Goal: Task Accomplishment & Management: Manage account settings

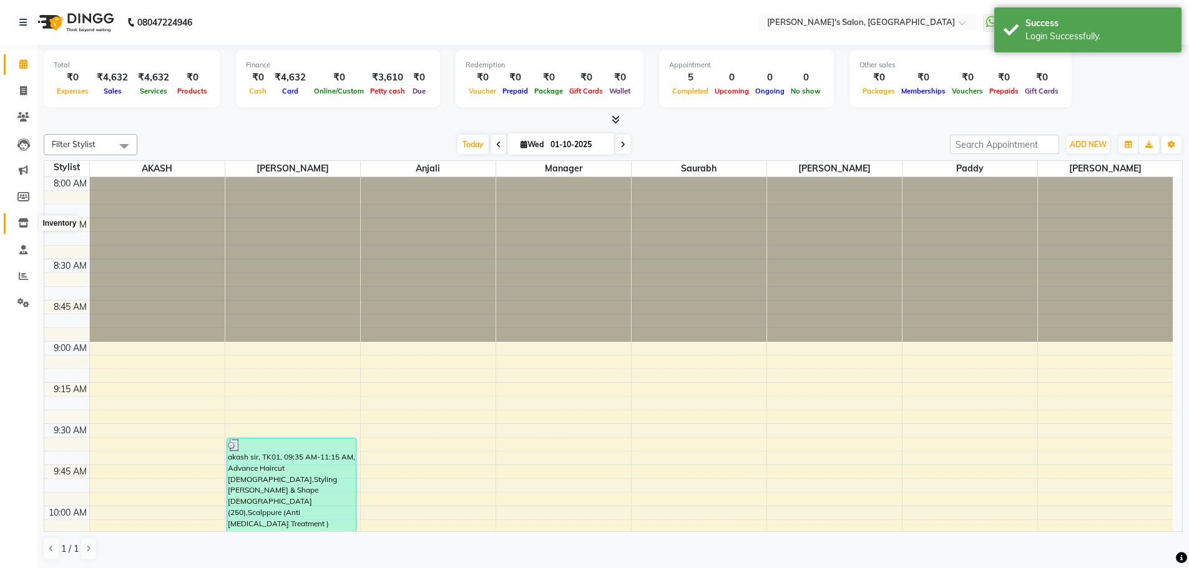
click at [21, 220] on icon at bounding box center [23, 222] width 11 height 9
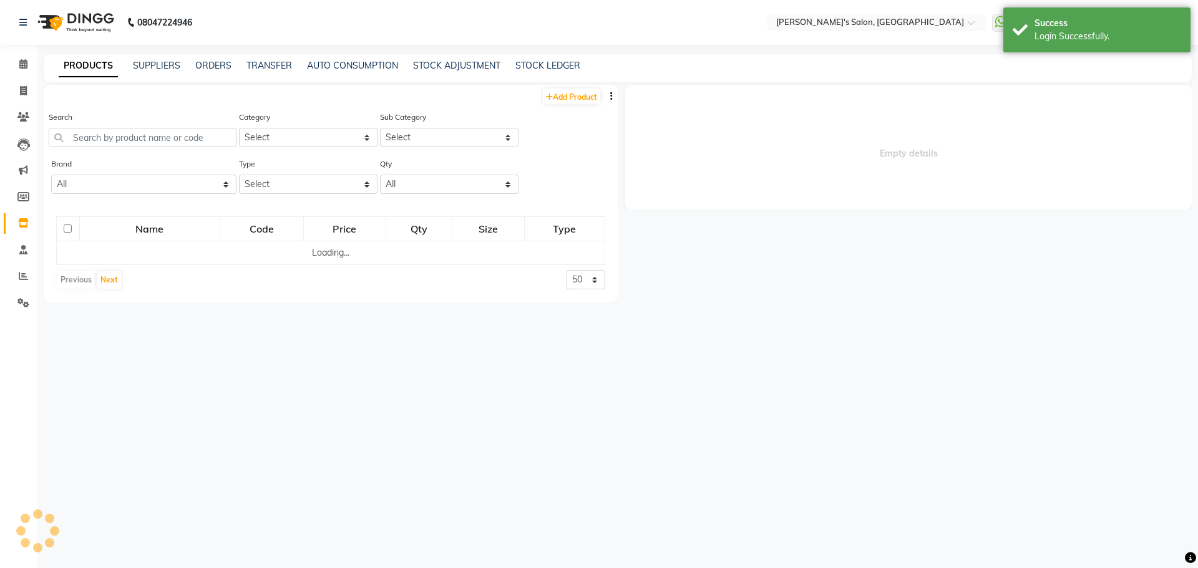
select select
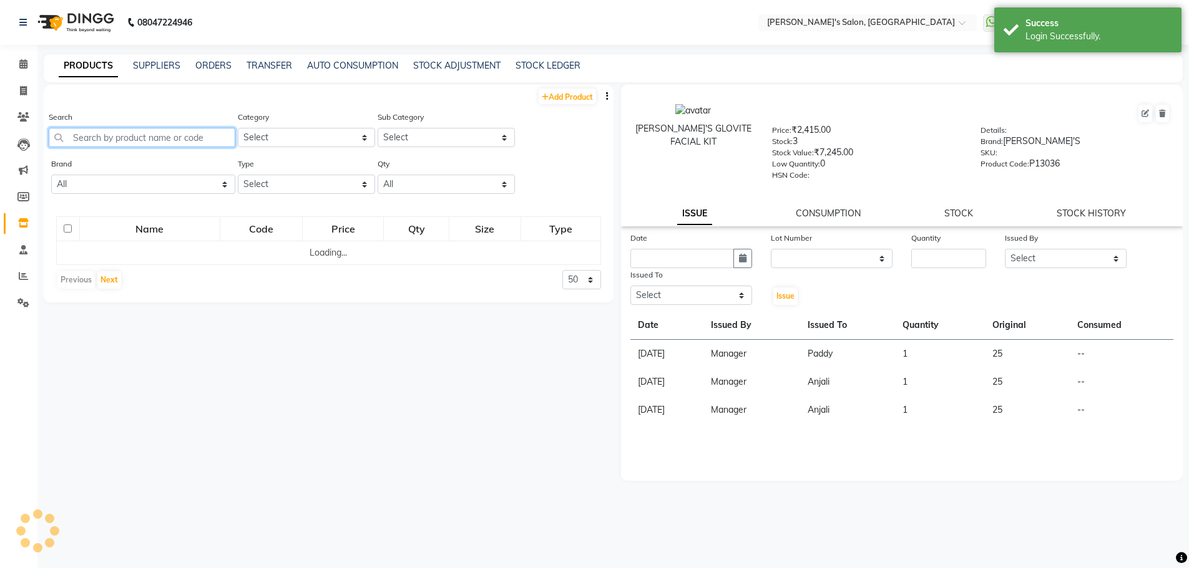
click at [95, 139] on input "text" at bounding box center [142, 137] width 187 height 19
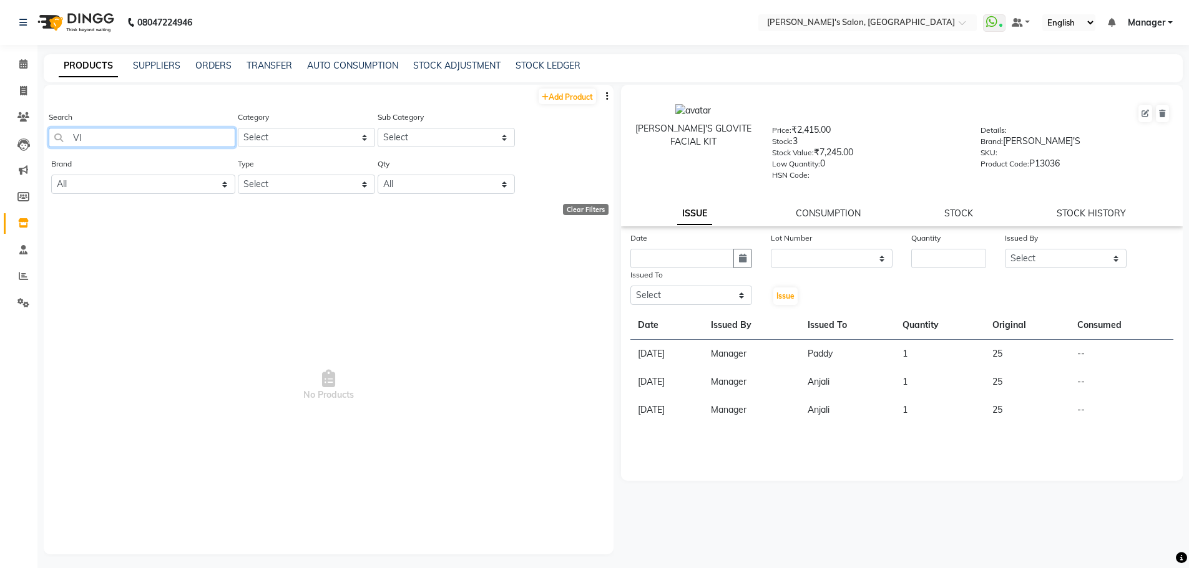
type input "V"
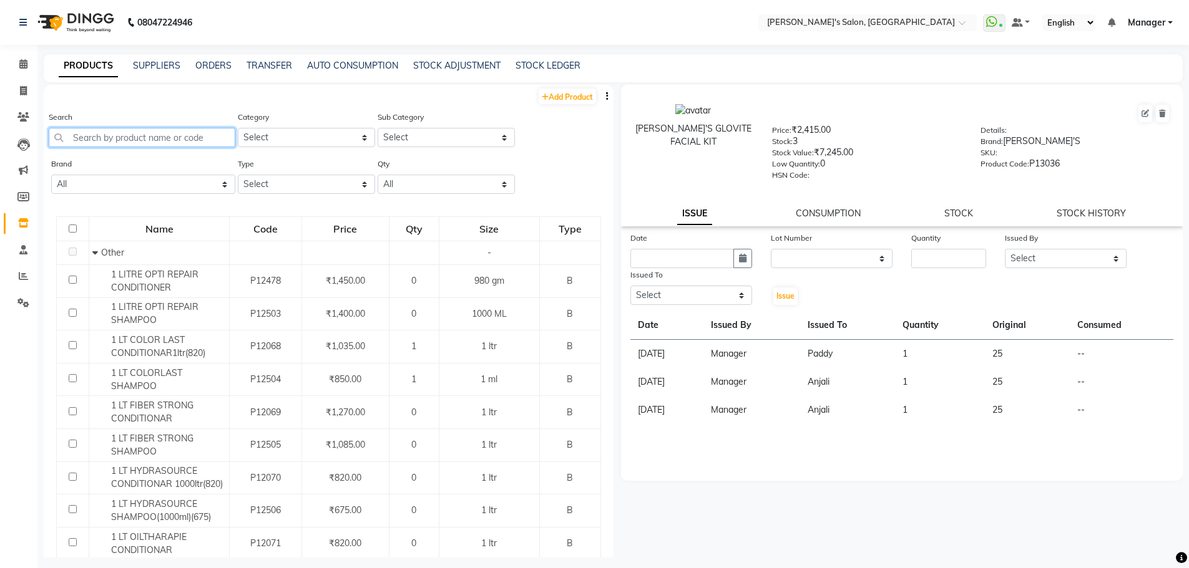
click at [109, 139] on input "text" at bounding box center [142, 137] width 187 height 19
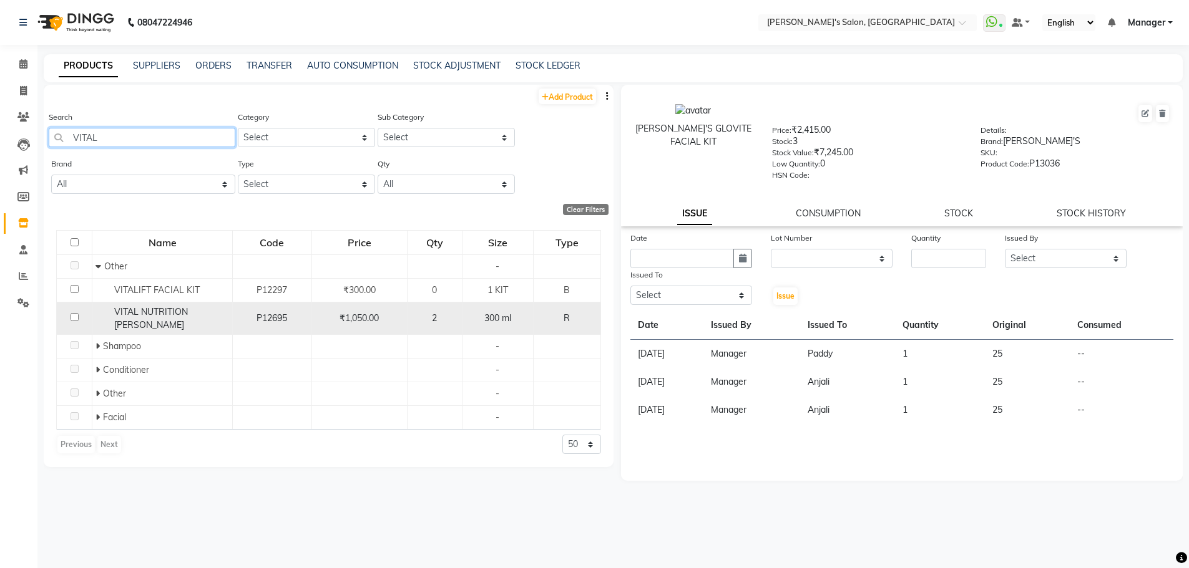
type input "VITAL"
drag, startPoint x: 111, startPoint y: 315, endPoint x: 193, endPoint y: 326, distance: 82.4
click at [193, 326] on div "VITAL NUTRITION [PERSON_NAME]" at bounding box center [162, 319] width 134 height 26
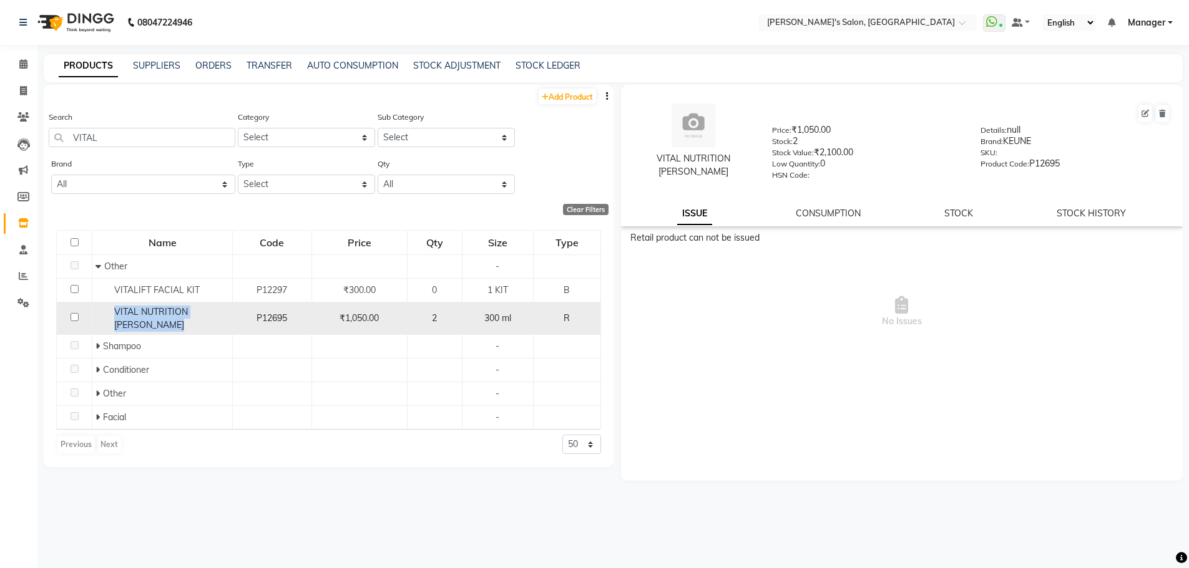
copy span "VITAL NUTRITION [PERSON_NAME]"
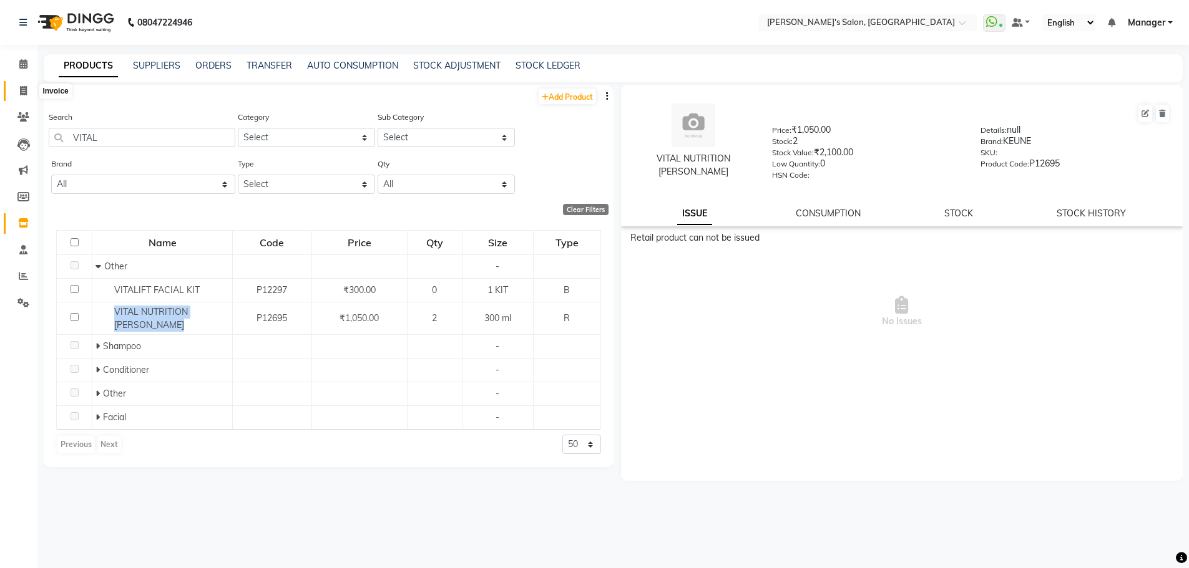
click at [26, 92] on icon at bounding box center [23, 90] width 7 height 9
select select "service"
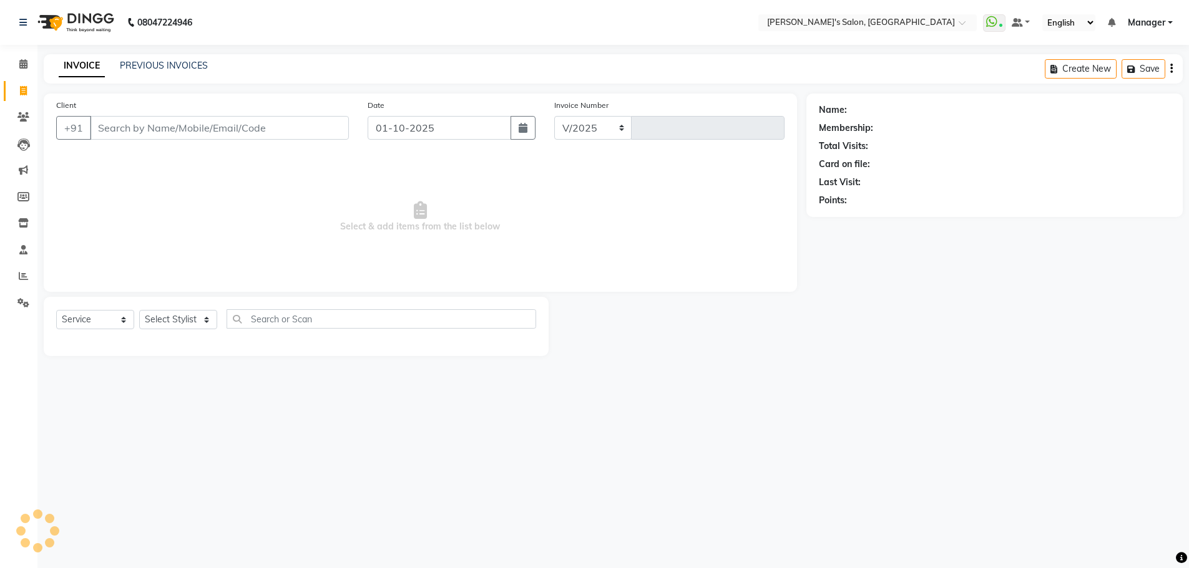
select select "7366"
type input "1510"
click at [205, 319] on select "Select Stylist AKASH ANIL KONDHAMANGALE Anjali Manager [PERSON_NAME] [PERSON_NA…" at bounding box center [178, 319] width 78 height 19
click at [23, 116] on icon at bounding box center [23, 116] width 12 height 9
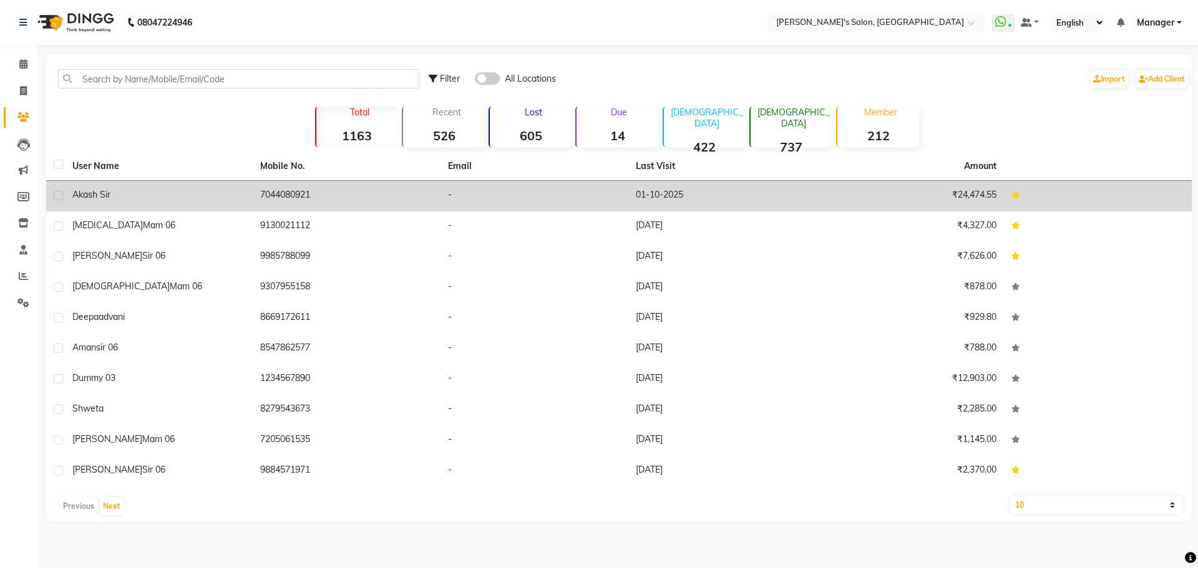
drag, startPoint x: 260, startPoint y: 194, endPoint x: 324, endPoint y: 200, distance: 64.6
click at [324, 200] on td "7044080921" at bounding box center [347, 196] width 188 height 31
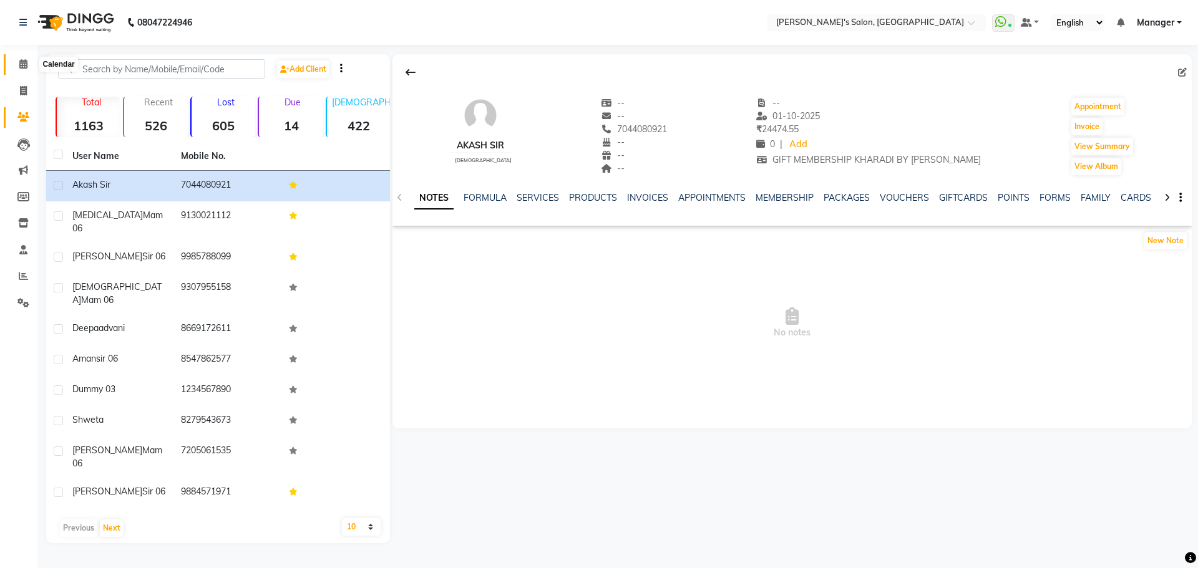
click at [21, 66] on icon at bounding box center [23, 63] width 8 height 9
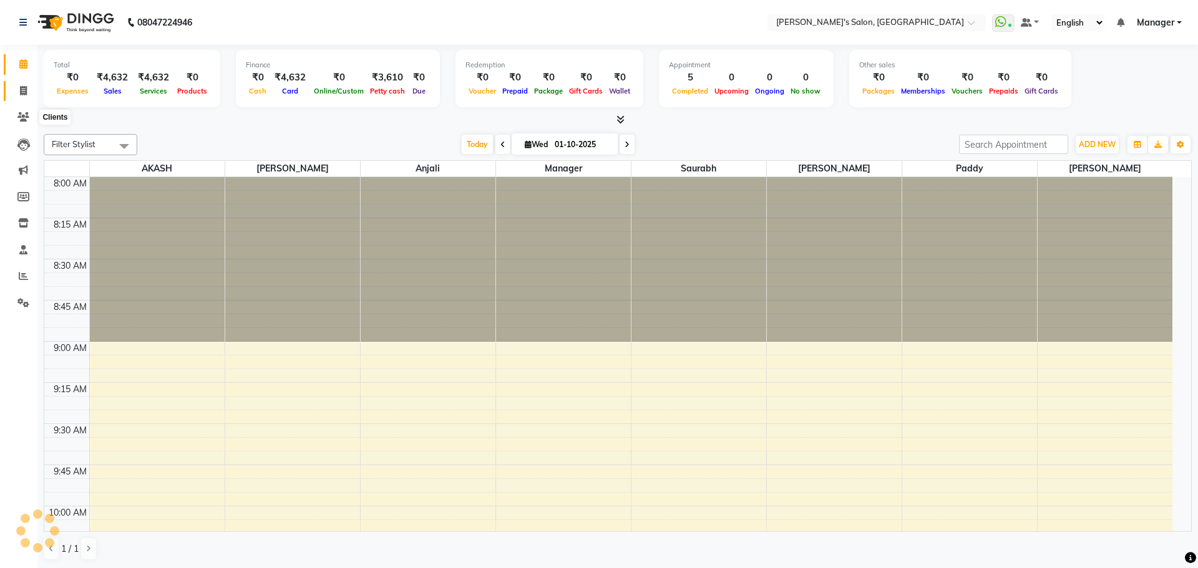
click at [23, 91] on icon at bounding box center [23, 90] width 7 height 9
select select "service"
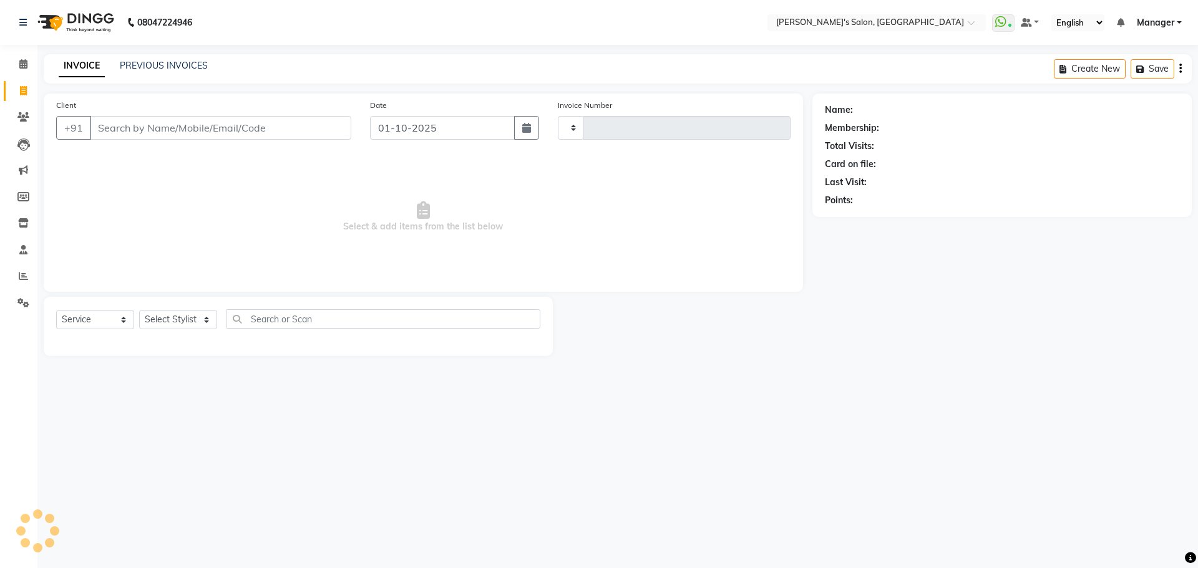
click at [120, 129] on input "Client" at bounding box center [220, 128] width 261 height 24
select select "7366"
type input "1510"
type input "7044080921"
select select "1: Object"
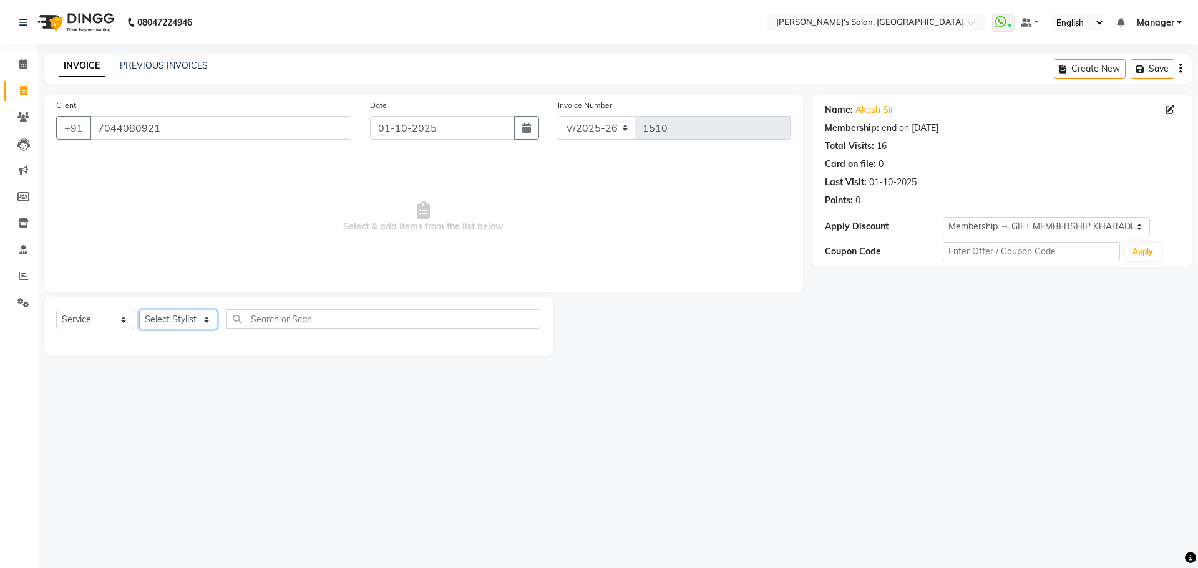
click at [210, 318] on select "Select Stylist AKASH ANIL KONDHAMANGALE Anjali Manager [PERSON_NAME] [PERSON_NA…" at bounding box center [178, 319] width 78 height 19
select select "82729"
click at [139, 310] on select "Select Stylist AKASH ANIL KONDHAMANGALE Anjali Manager [PERSON_NAME] [PERSON_NA…" at bounding box center [178, 319] width 78 height 19
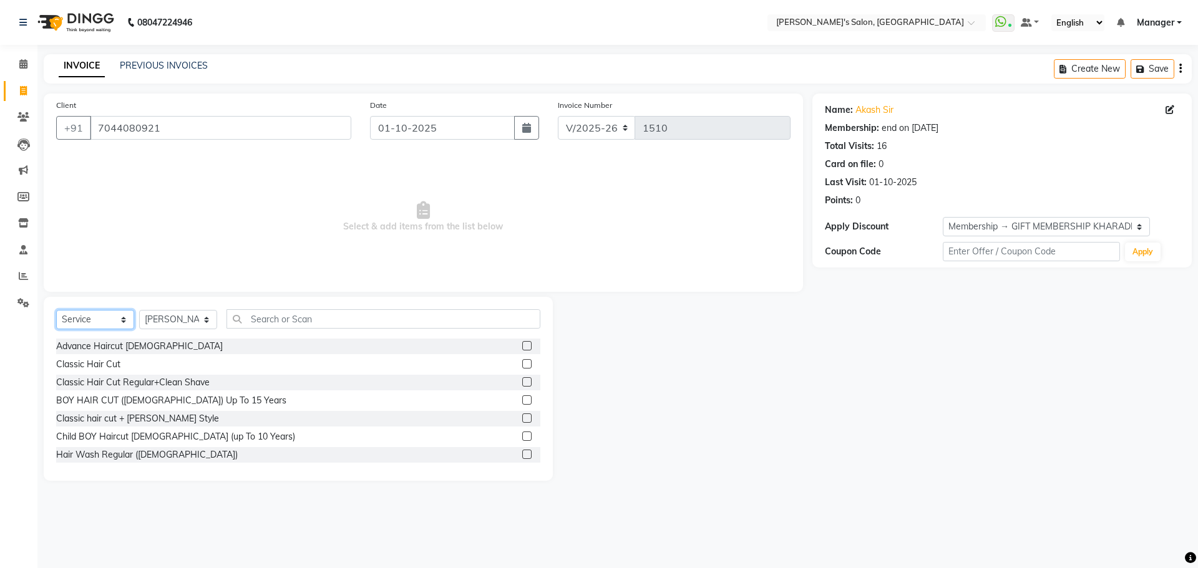
click at [119, 316] on select "Select Service Product Membership Package Voucher Prepaid Gift Card" at bounding box center [95, 319] width 78 height 19
select select "product"
click at [56, 310] on select "Select Service Product Membership Package Voucher Prepaid Gift Card" at bounding box center [95, 319] width 78 height 19
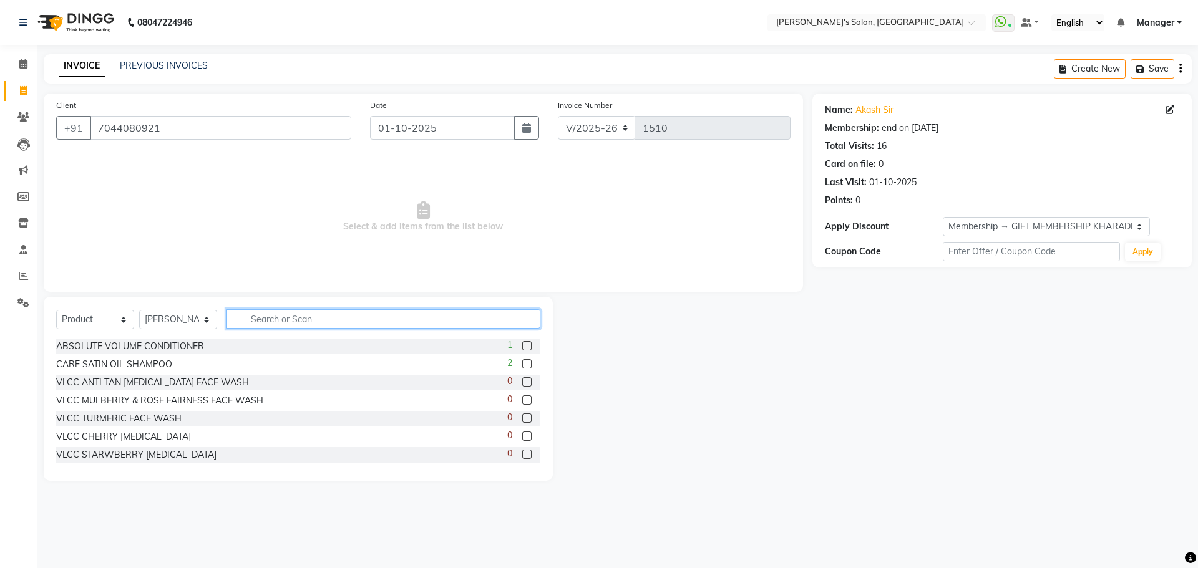
click at [267, 317] on input "text" at bounding box center [384, 318] width 314 height 19
type input "V"
click at [20, 217] on span at bounding box center [23, 224] width 22 height 14
click at [280, 323] on input "text" at bounding box center [384, 318] width 314 height 19
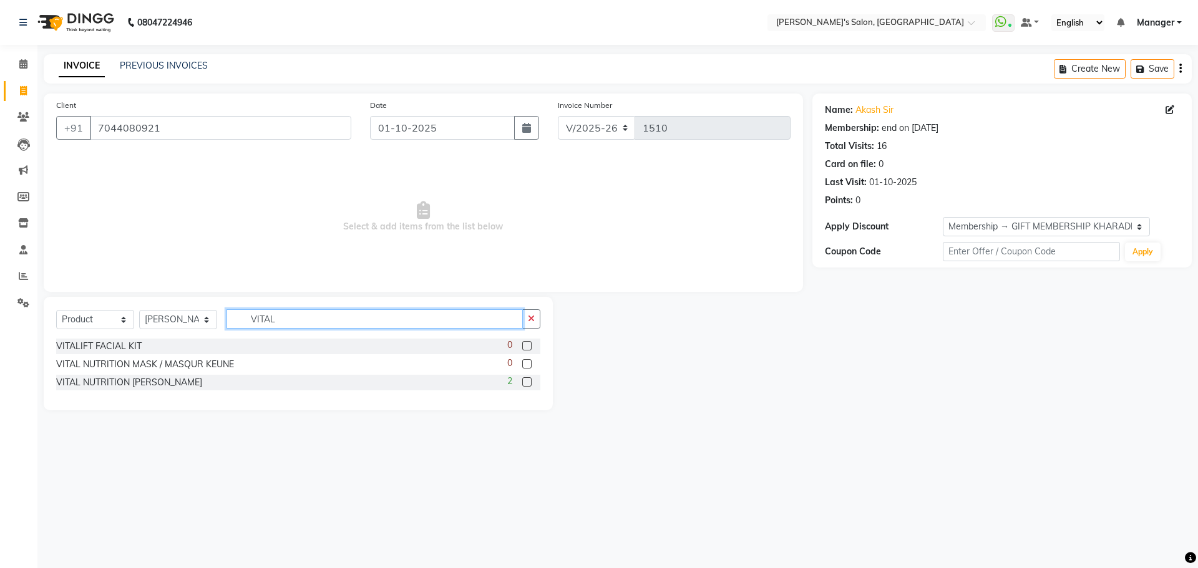
type input "VITAL"
click at [525, 378] on label at bounding box center [526, 382] width 9 height 9
click at [525, 379] on input "checkbox" at bounding box center [526, 383] width 8 height 8
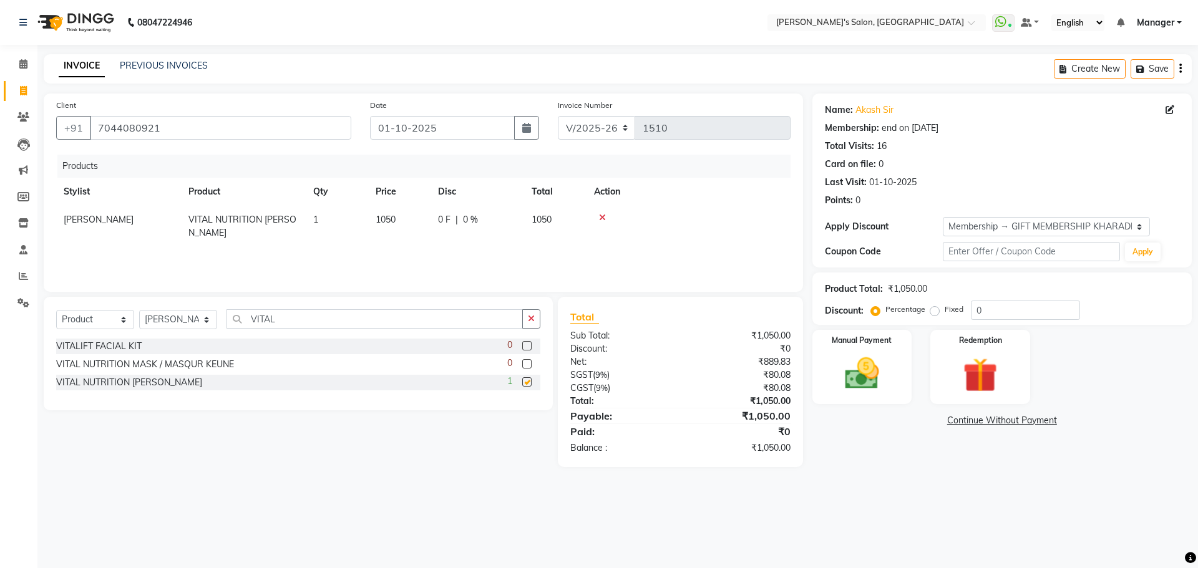
checkbox input "false"
click at [314, 319] on input "VITAL" at bounding box center [375, 318] width 296 height 19
type input "V"
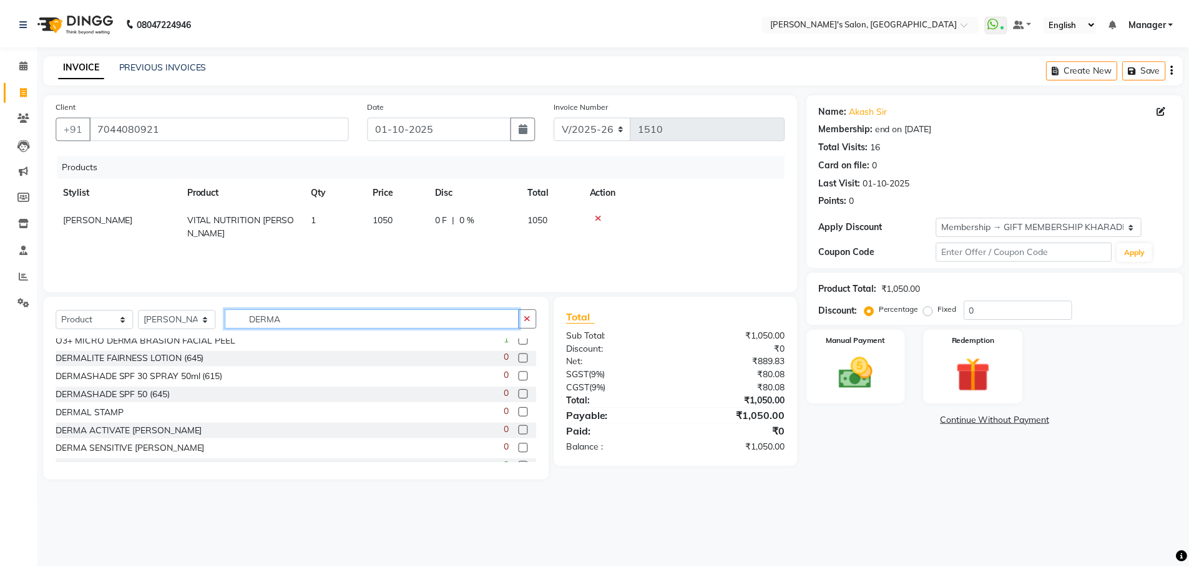
scroll to position [219, 0]
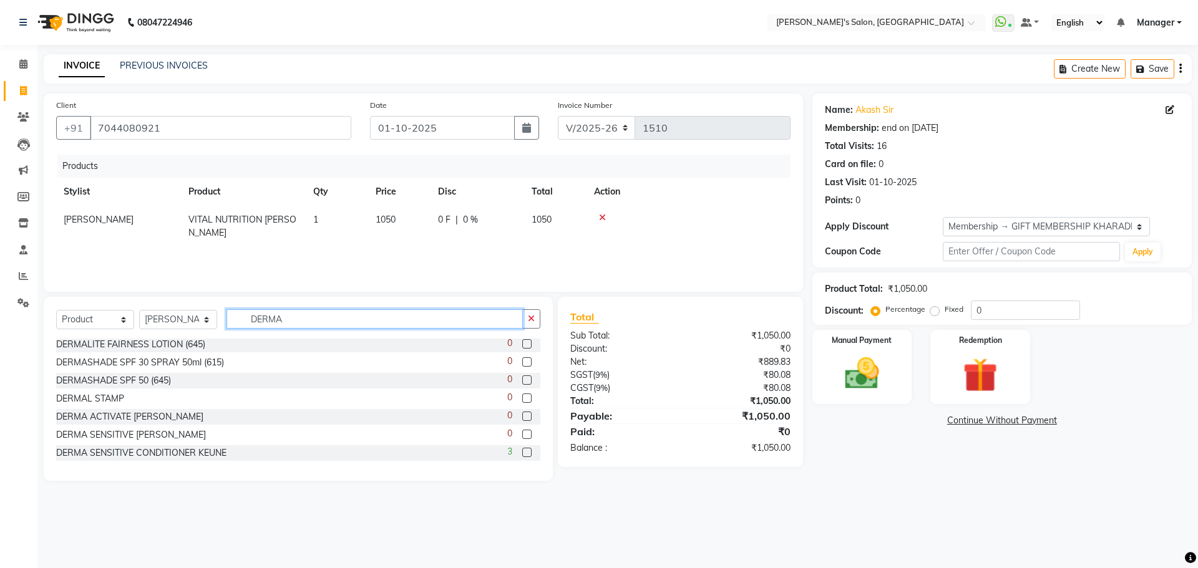
type input "DERMA"
click at [522, 450] on label at bounding box center [526, 452] width 9 height 9
click at [522, 450] on input "checkbox" at bounding box center [526, 453] width 8 height 8
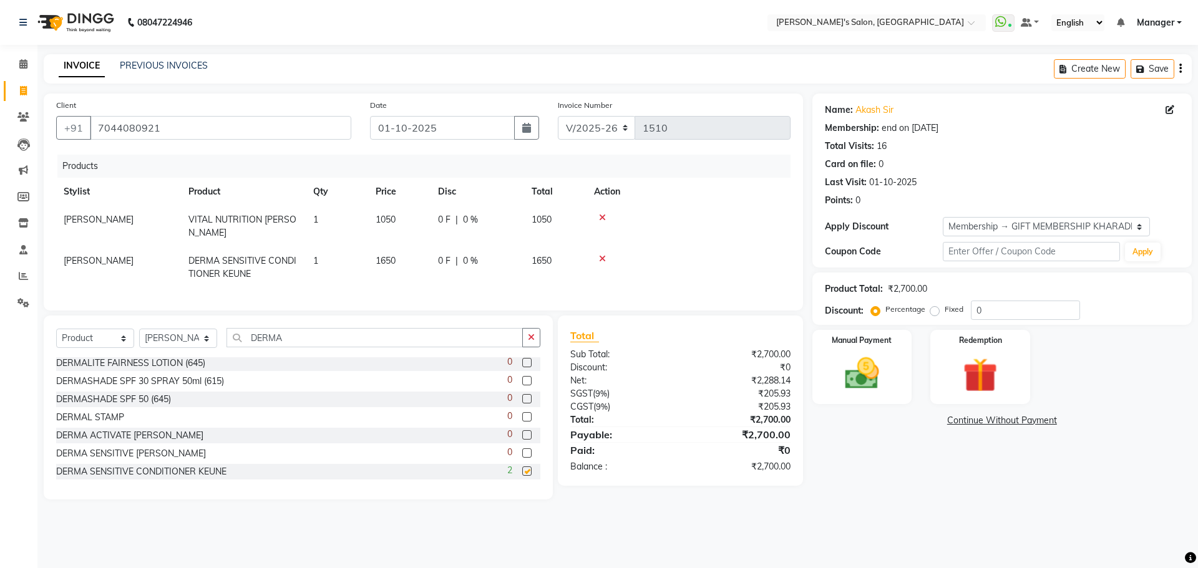
checkbox input "false"
click at [867, 399] on div "Manual Payment" at bounding box center [862, 367] width 104 height 77
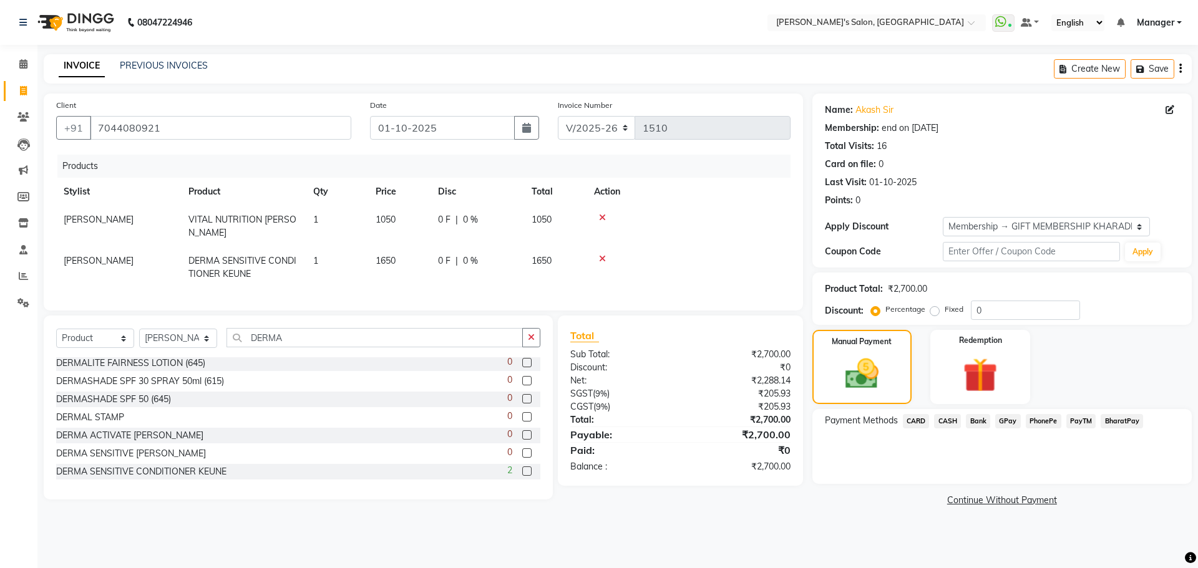
click at [910, 419] on span "CARD" at bounding box center [916, 421] width 27 height 14
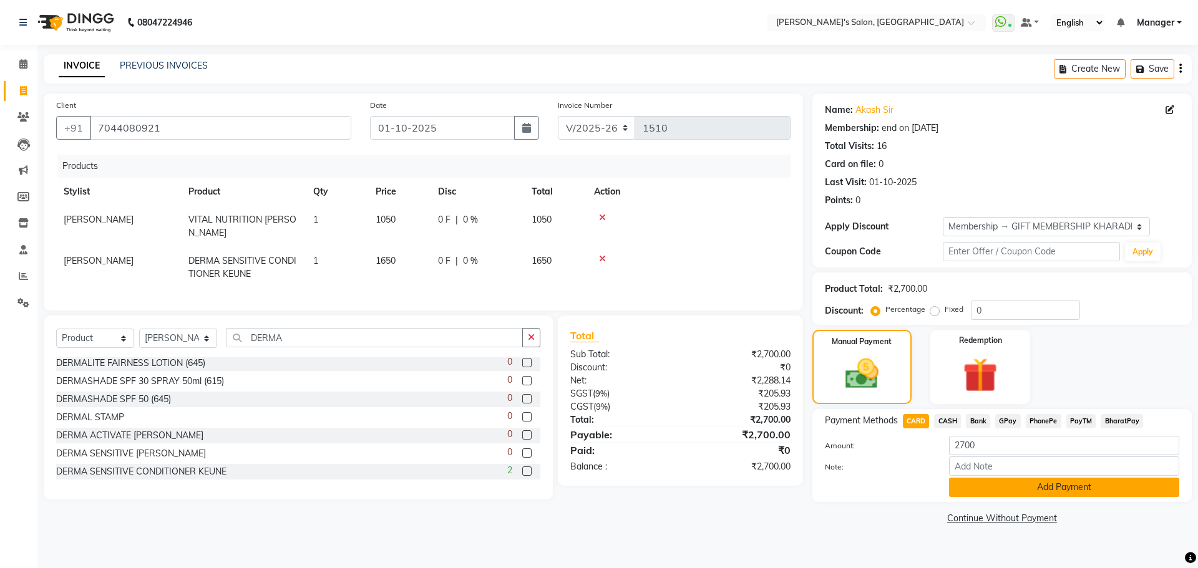
click at [1071, 490] on button "Add Payment" at bounding box center [1064, 487] width 230 height 19
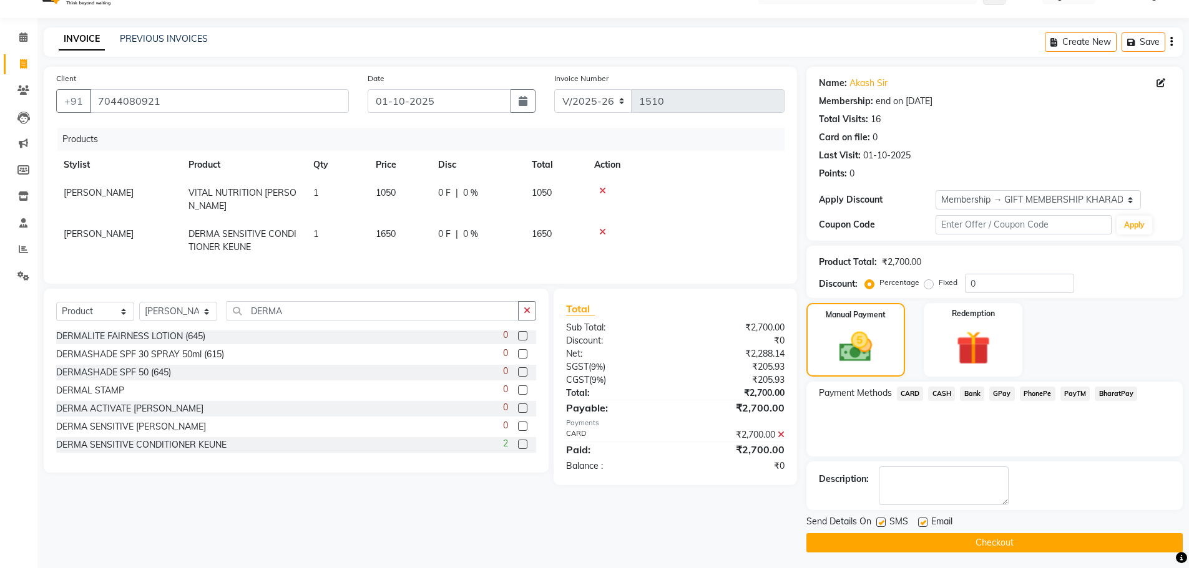
scroll to position [30, 0]
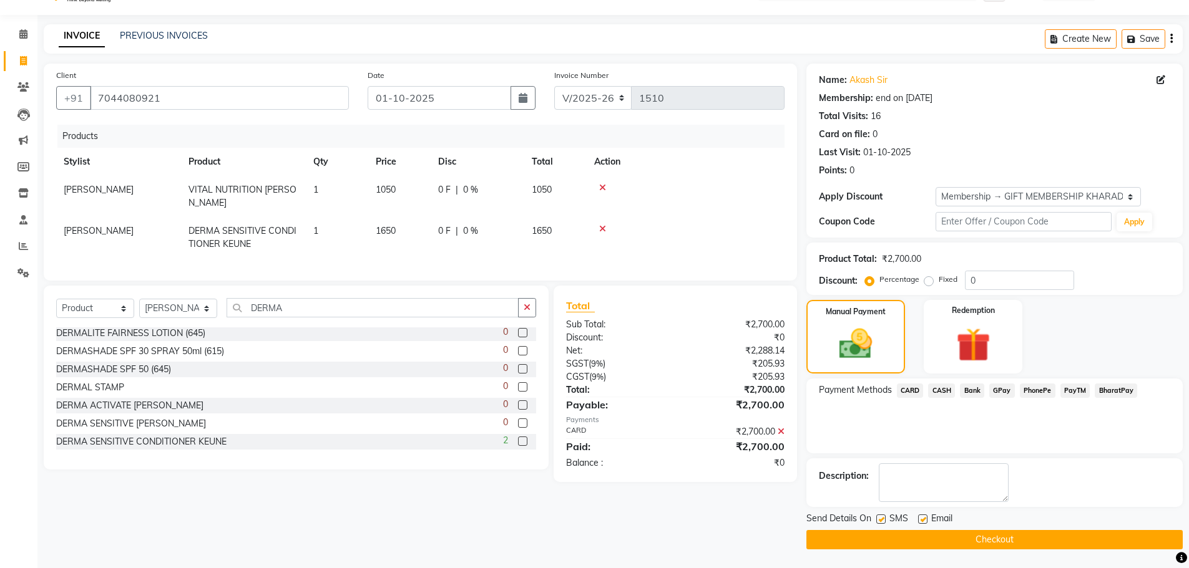
click at [899, 539] on button "Checkout" at bounding box center [994, 539] width 376 height 19
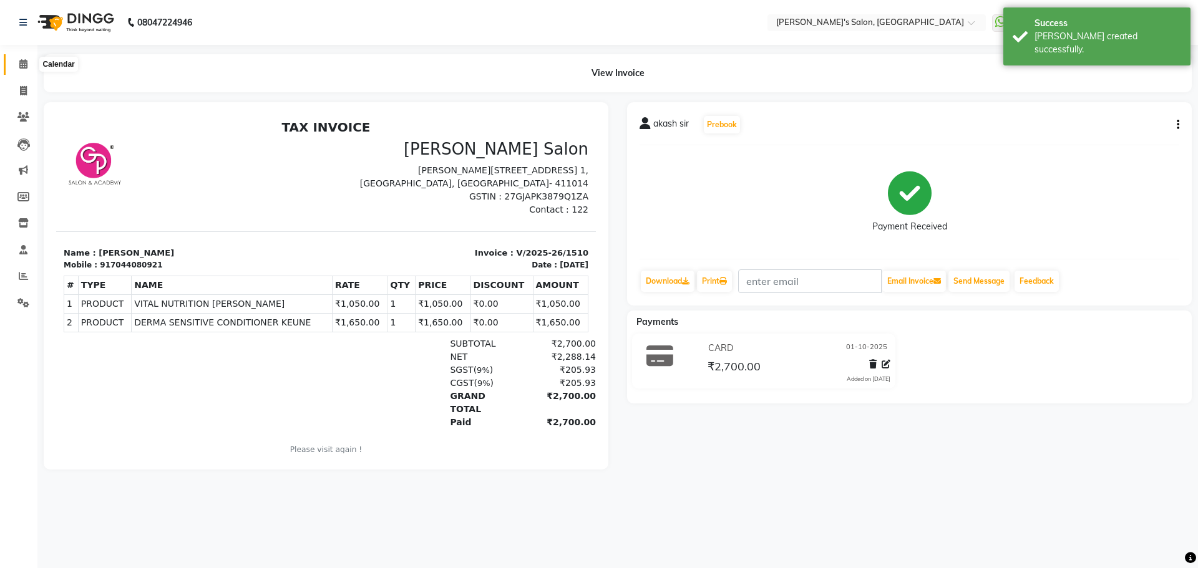
click at [24, 66] on icon at bounding box center [23, 63] width 8 height 9
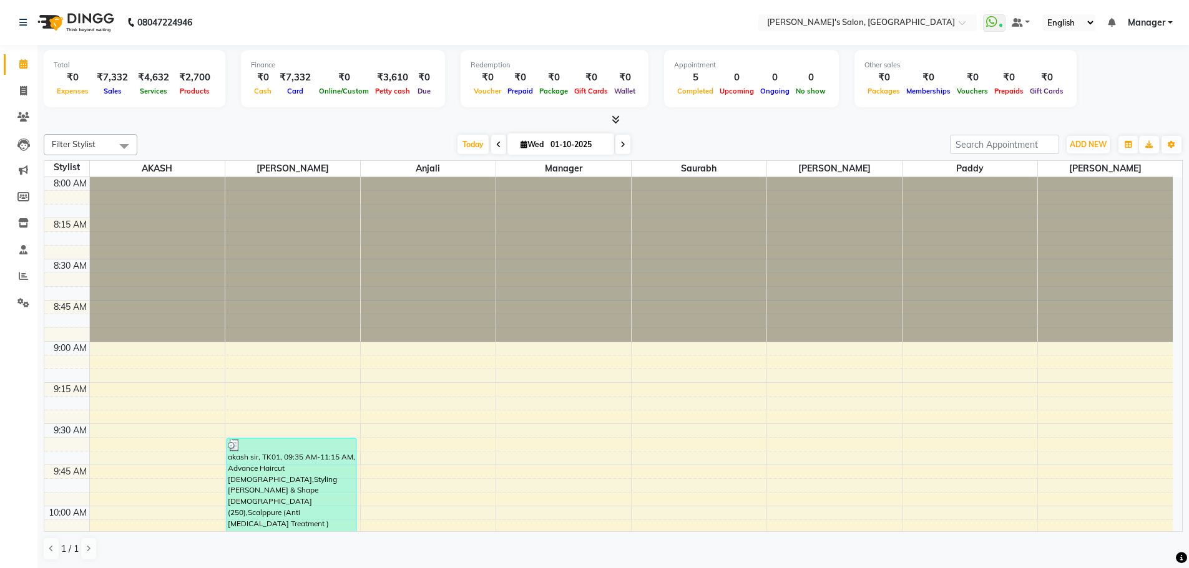
click at [769, 147] on div "[DATE] [DATE]" at bounding box center [544, 144] width 800 height 19
click at [620, 115] on icon at bounding box center [616, 119] width 8 height 9
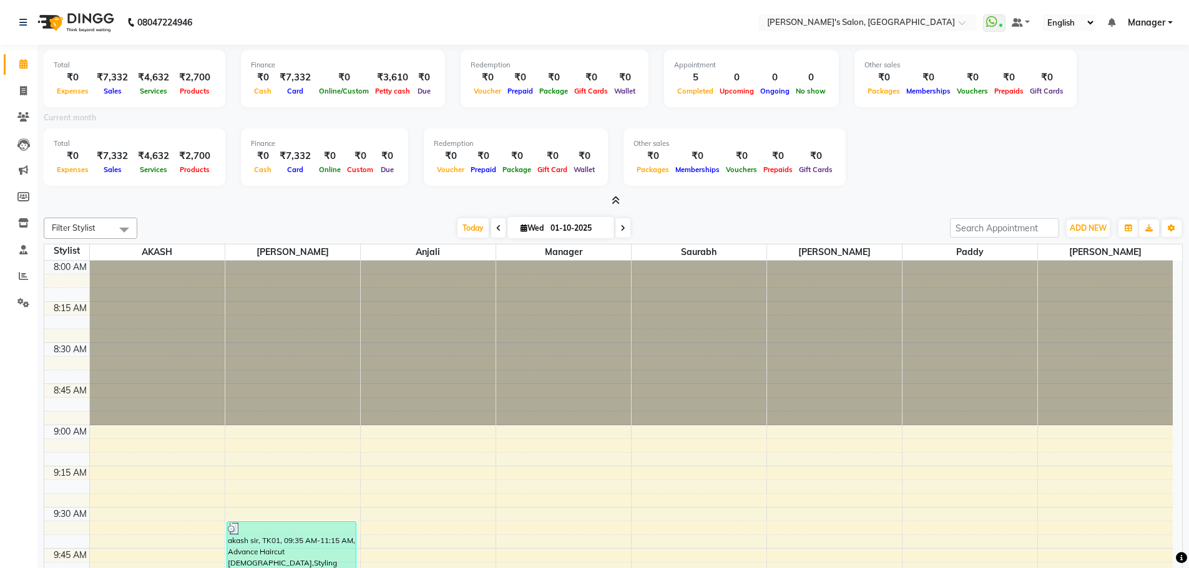
click at [616, 201] on icon at bounding box center [616, 200] width 8 height 9
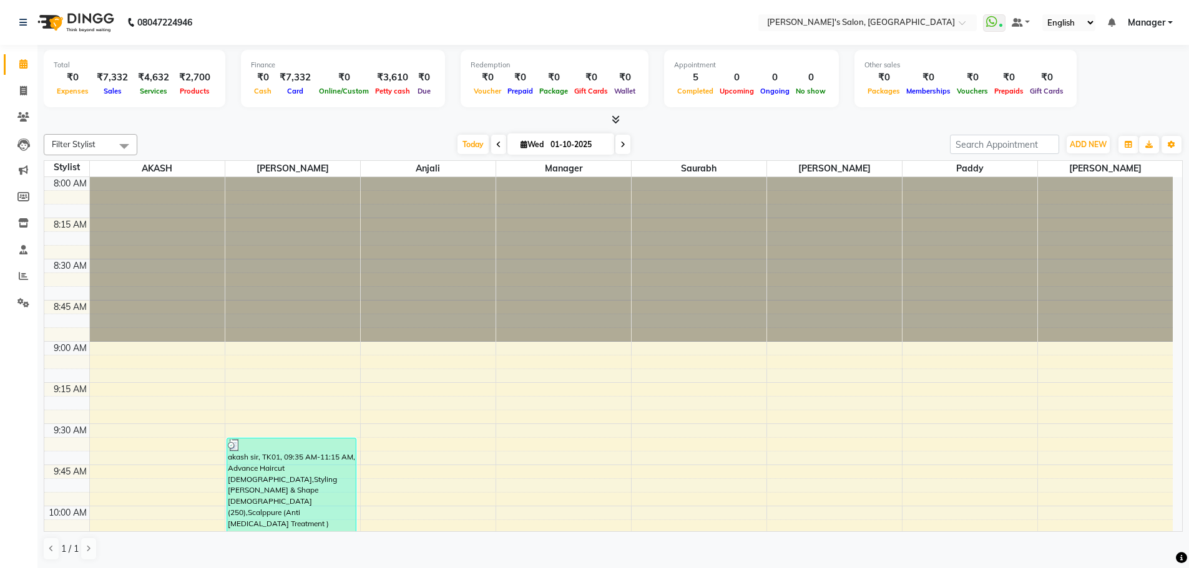
click at [729, 120] on div at bounding box center [613, 120] width 1139 height 13
click at [814, 132] on div "Filter Stylist Select All AKASH ANIL KONDHAMANGALE Anjali Manager [PERSON_NAME]…" at bounding box center [613, 347] width 1139 height 437
click at [24, 90] on icon at bounding box center [23, 90] width 7 height 9
select select "service"
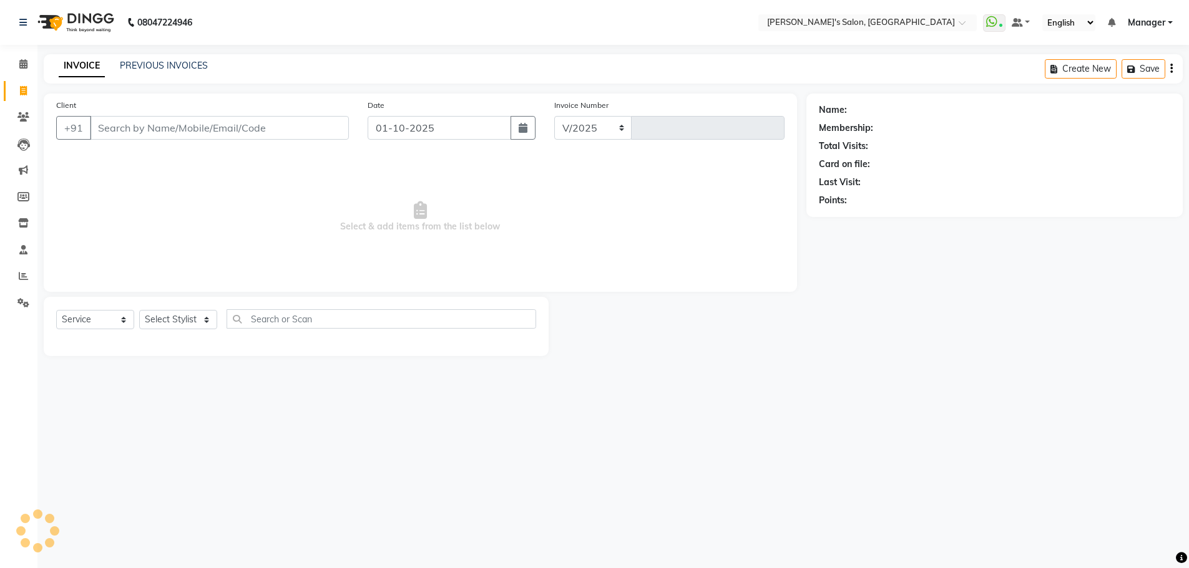
select select "7366"
type input "1511"
click at [27, 61] on icon at bounding box center [23, 63] width 8 height 9
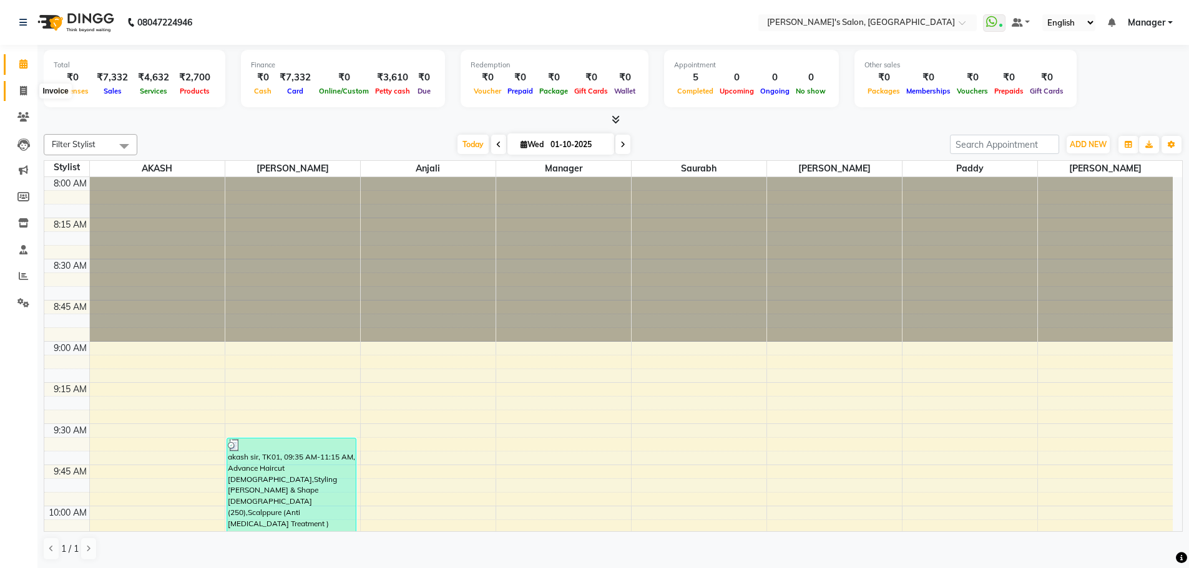
click at [17, 91] on span at bounding box center [23, 91] width 22 height 14
select select "7366"
select select "service"
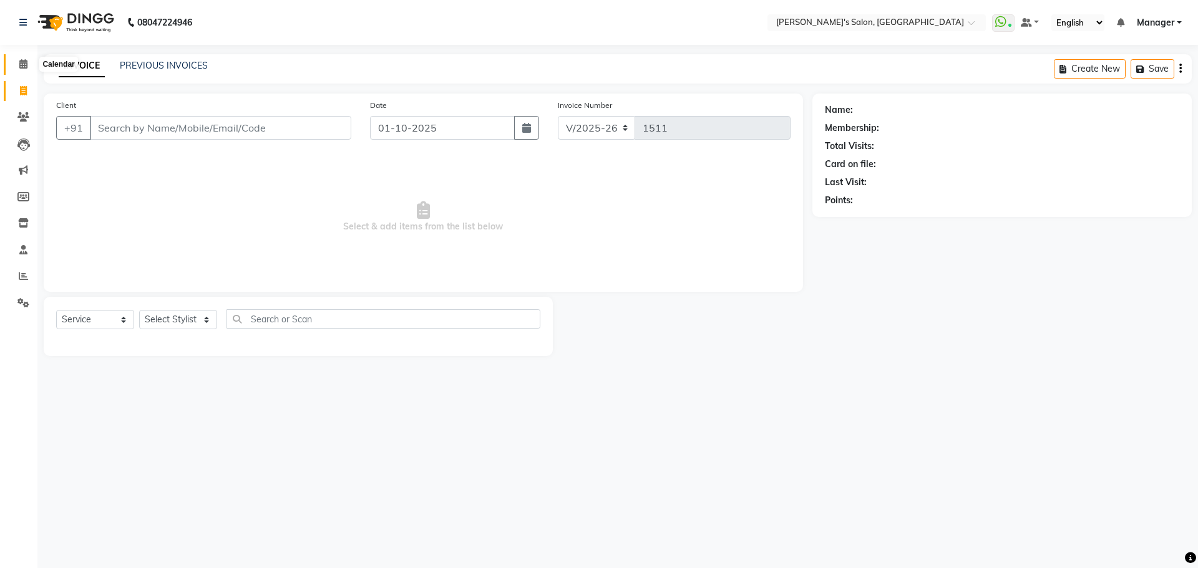
click at [18, 63] on span at bounding box center [23, 64] width 22 height 14
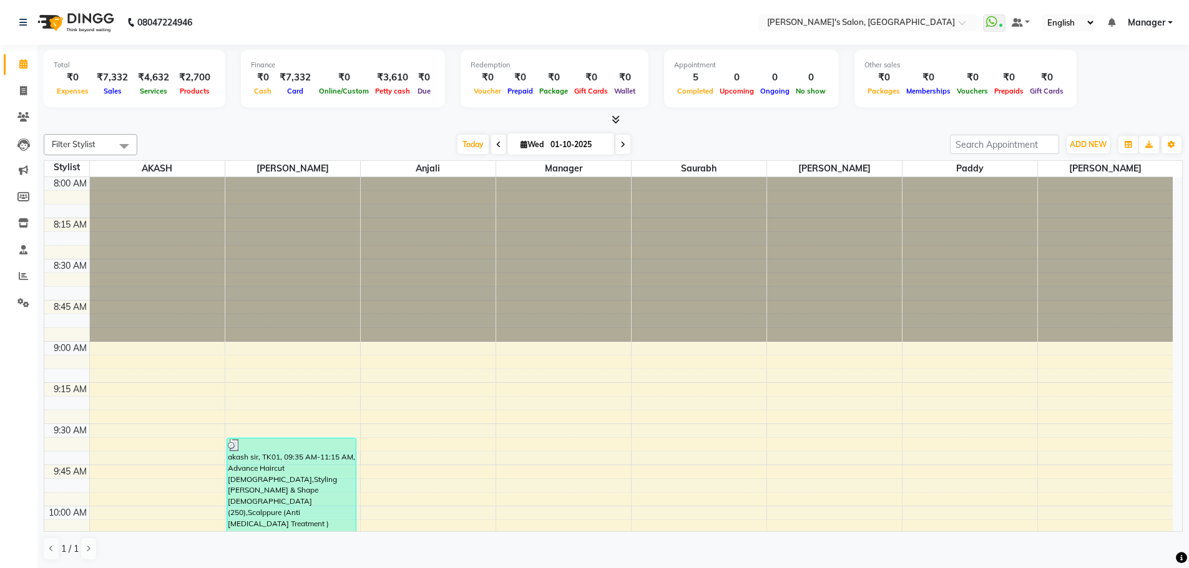
click at [315, 132] on div "Filter Stylist Select All AKASH ANIL KONDHAMANGALE Anjali Manager [PERSON_NAME]…" at bounding box center [613, 347] width 1139 height 437
click at [408, 139] on div "[DATE] [DATE]" at bounding box center [544, 144] width 800 height 19
click at [618, 120] on icon at bounding box center [616, 119] width 8 height 9
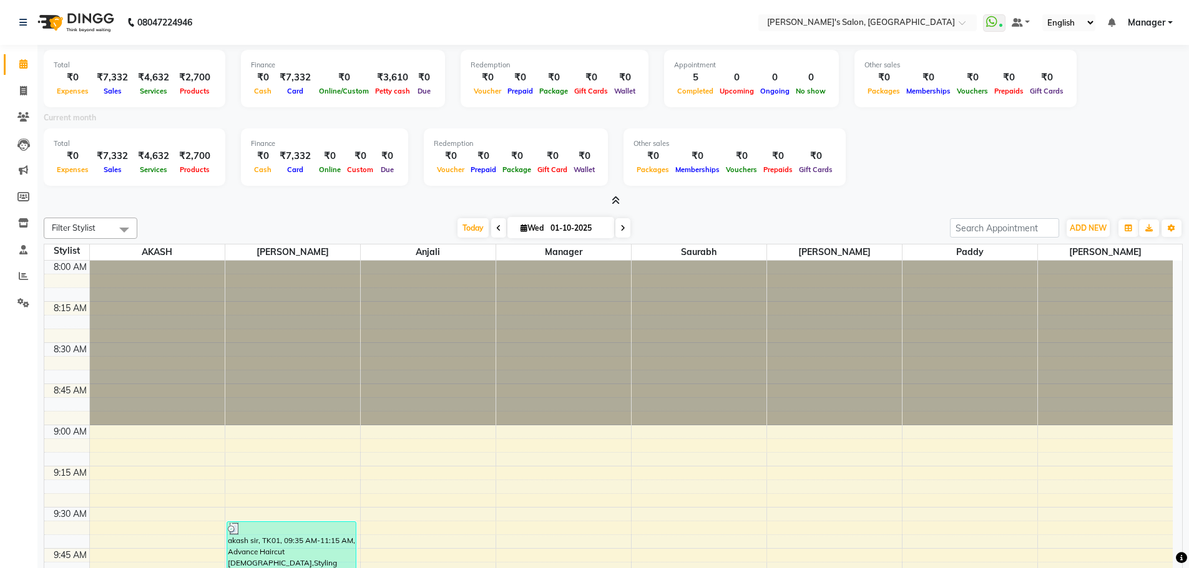
click at [617, 202] on icon at bounding box center [616, 200] width 8 height 9
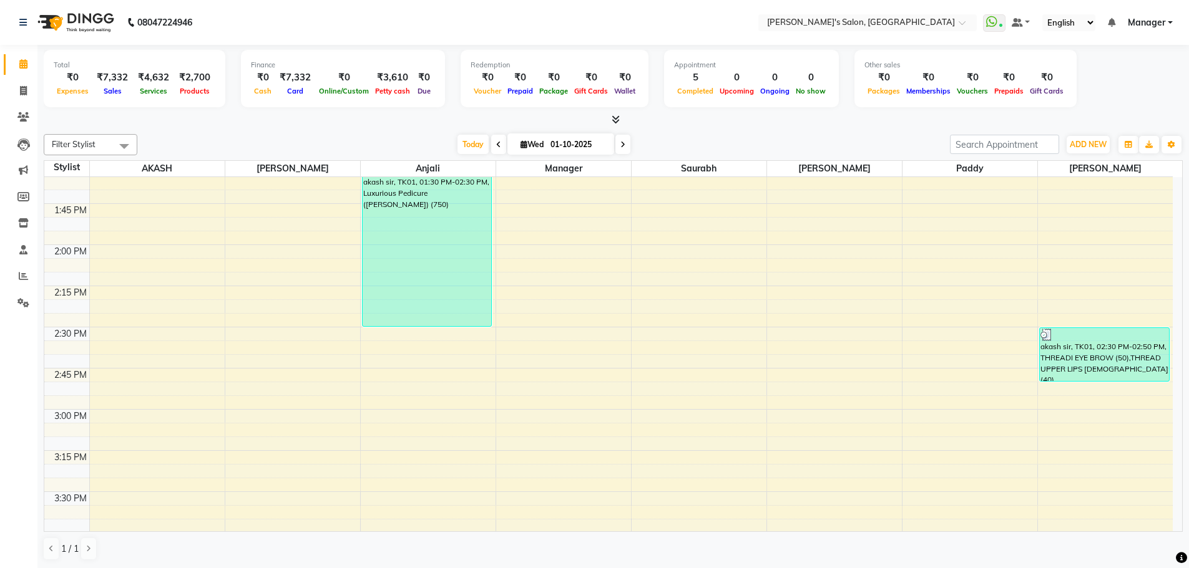
scroll to position [811, 0]
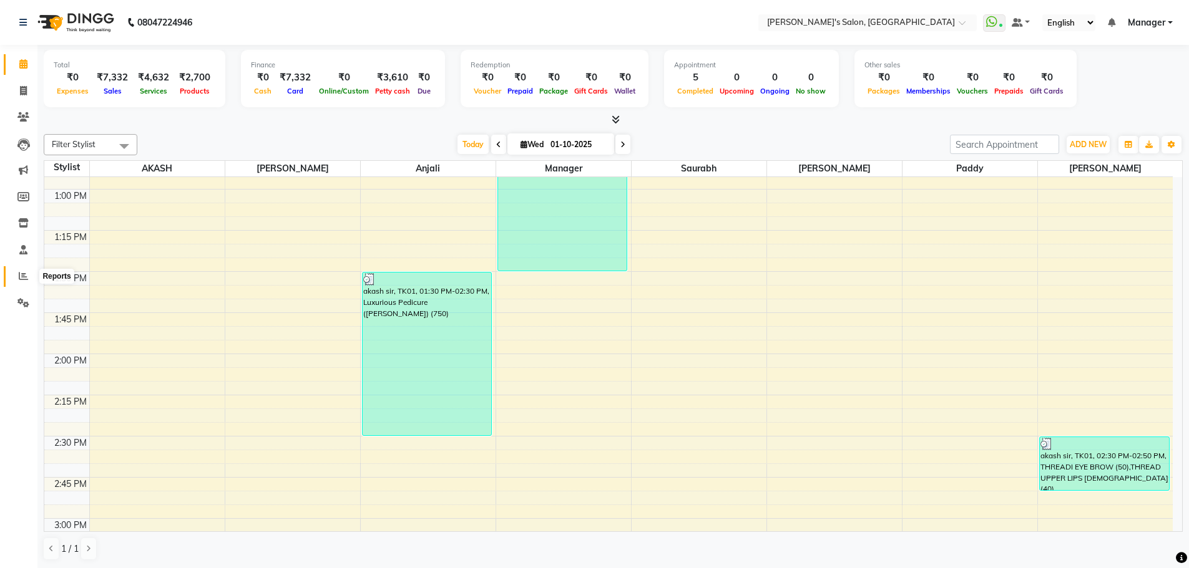
click at [26, 278] on icon at bounding box center [23, 275] width 9 height 9
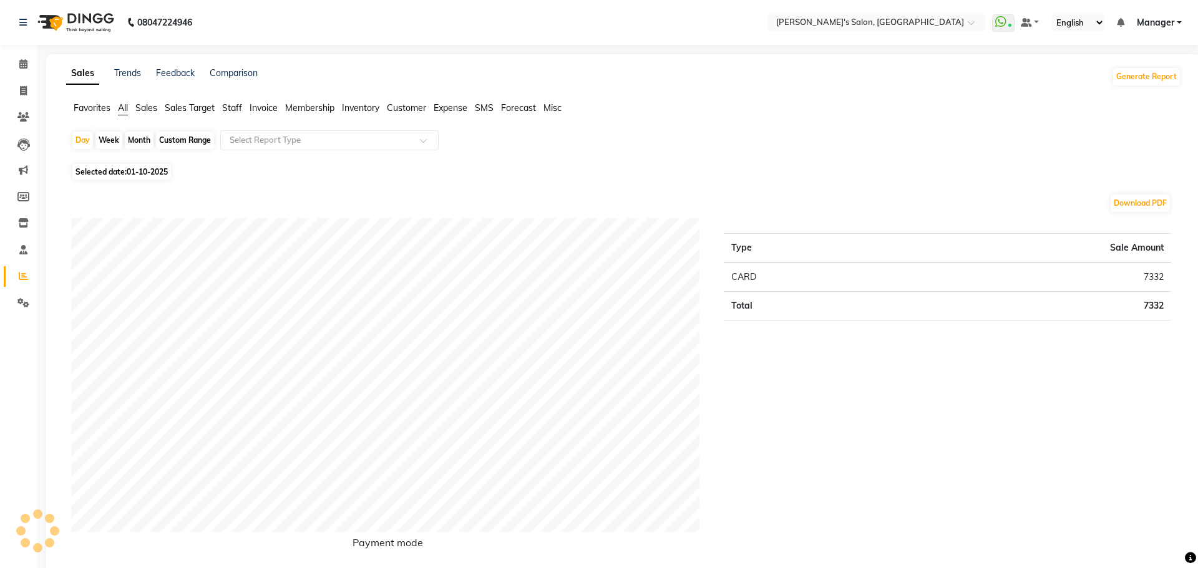
click at [135, 137] on div "Month" at bounding box center [139, 140] width 29 height 17
select select "10"
select select "2025"
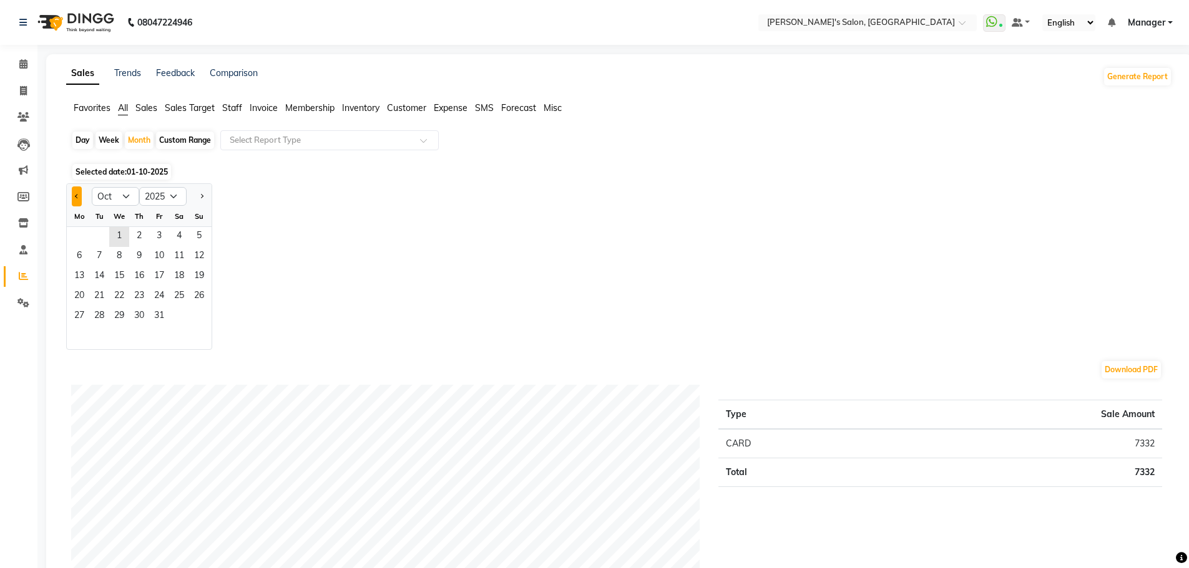
click at [78, 195] on span "Previous month" at bounding box center [77, 195] width 4 height 4
select select "9"
click at [81, 228] on span "1" at bounding box center [79, 237] width 20 height 20
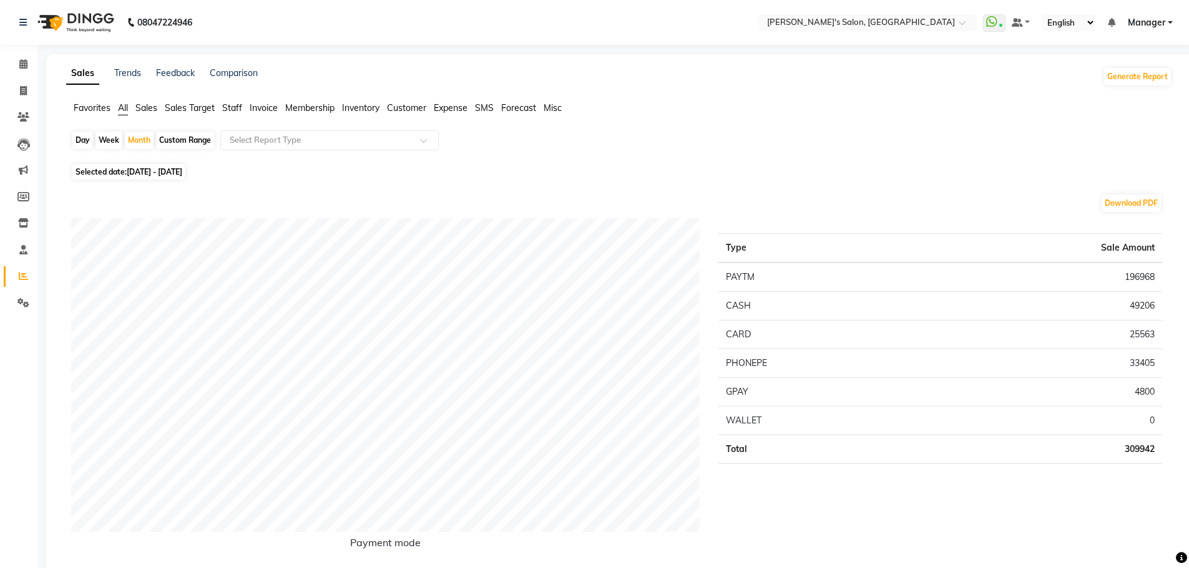
click at [235, 105] on span "Staff" at bounding box center [232, 107] width 20 height 11
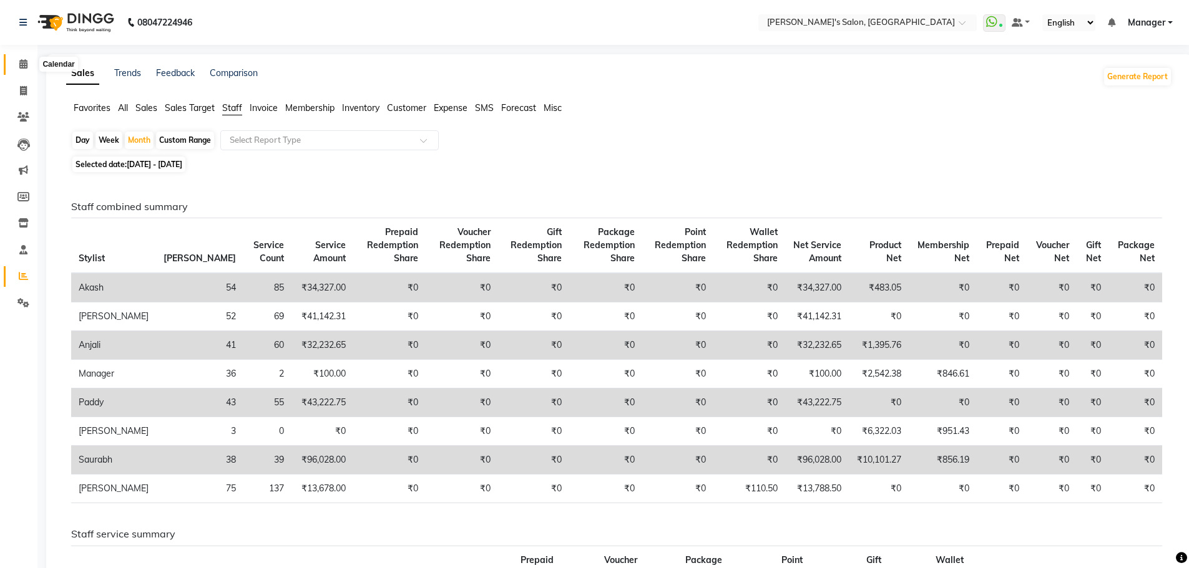
click at [16, 65] on span at bounding box center [23, 64] width 22 height 14
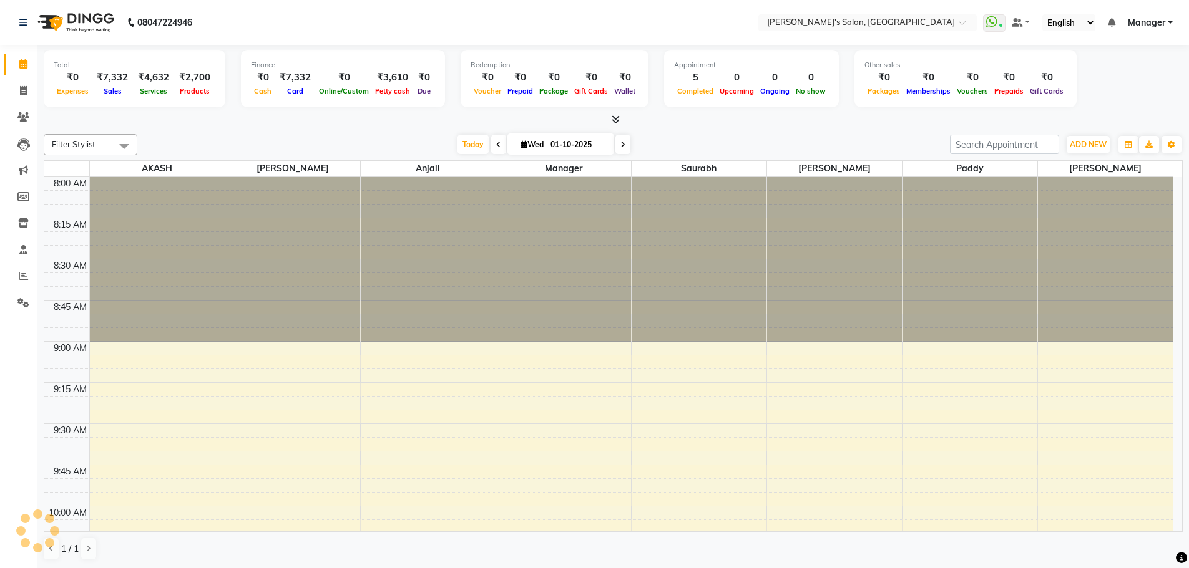
click at [457, 138] on span "Today" at bounding box center [472, 144] width 31 height 19
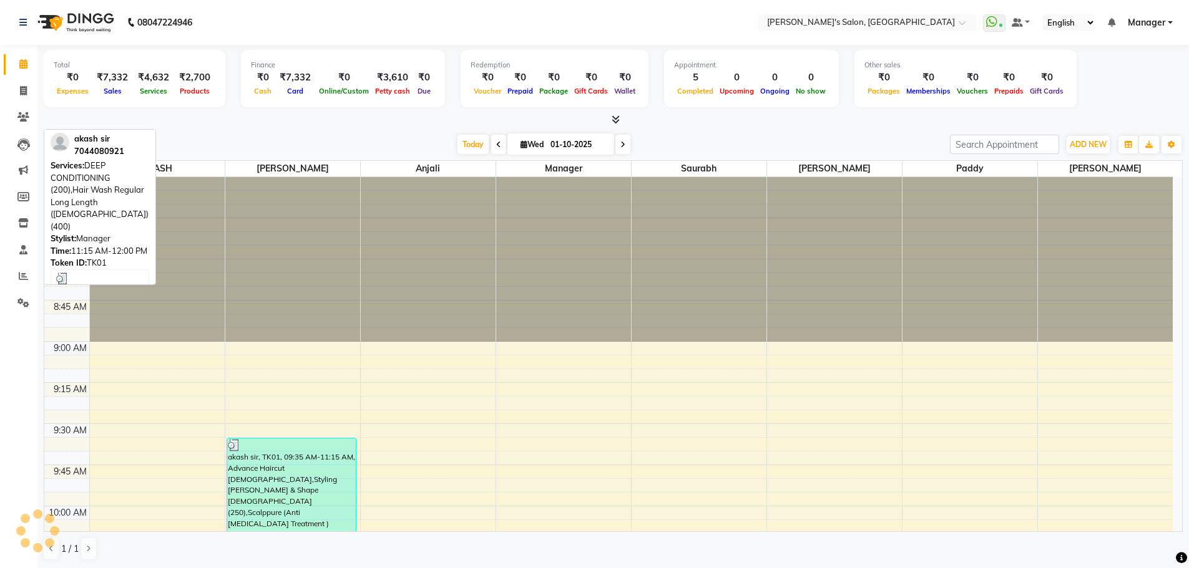
scroll to position [495, 0]
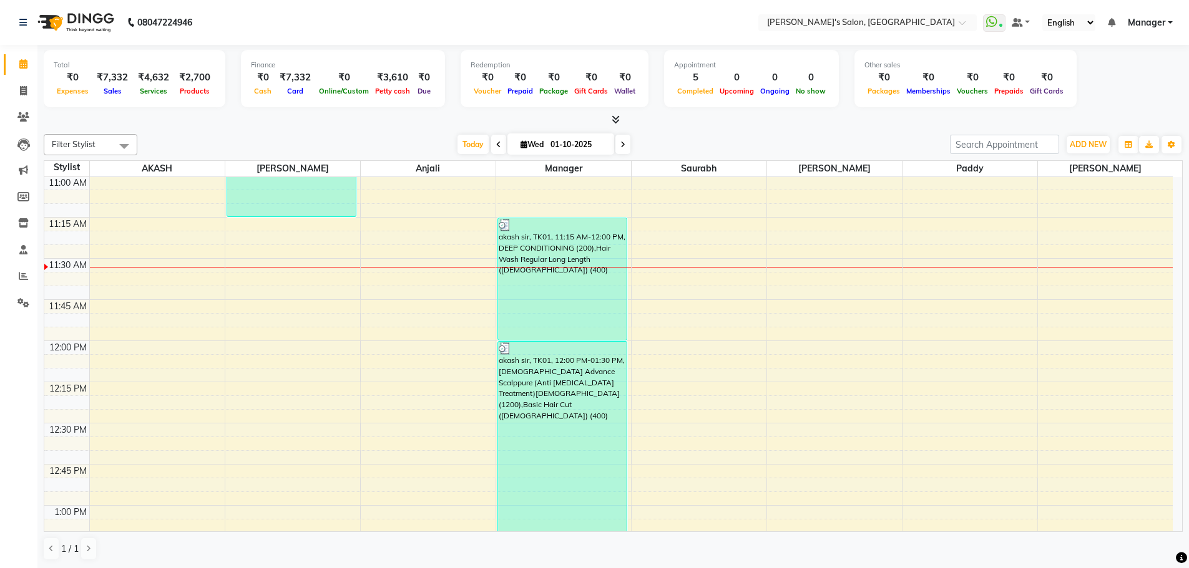
click at [784, 129] on div "Total ₹0 Expenses ₹7,332 Sales ₹4,632 Services ₹2,700 Products Finance ₹0 Cash …" at bounding box center [612, 307] width 1151 height 524
click at [14, 276] on span at bounding box center [23, 277] width 22 height 14
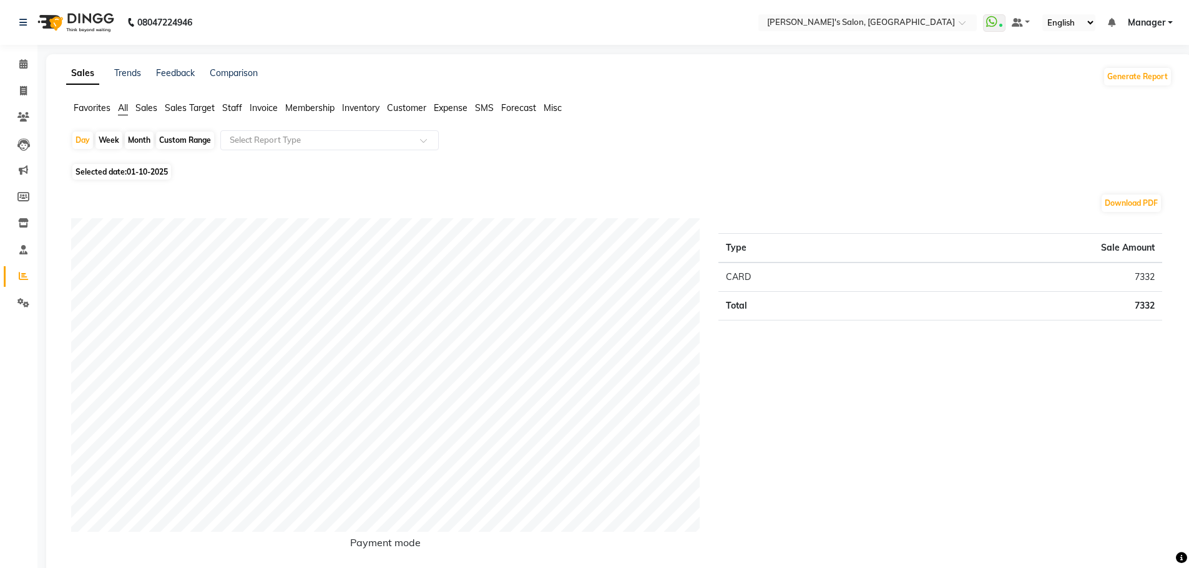
click at [133, 135] on div "Month" at bounding box center [139, 140] width 29 height 17
select select "10"
select select "2025"
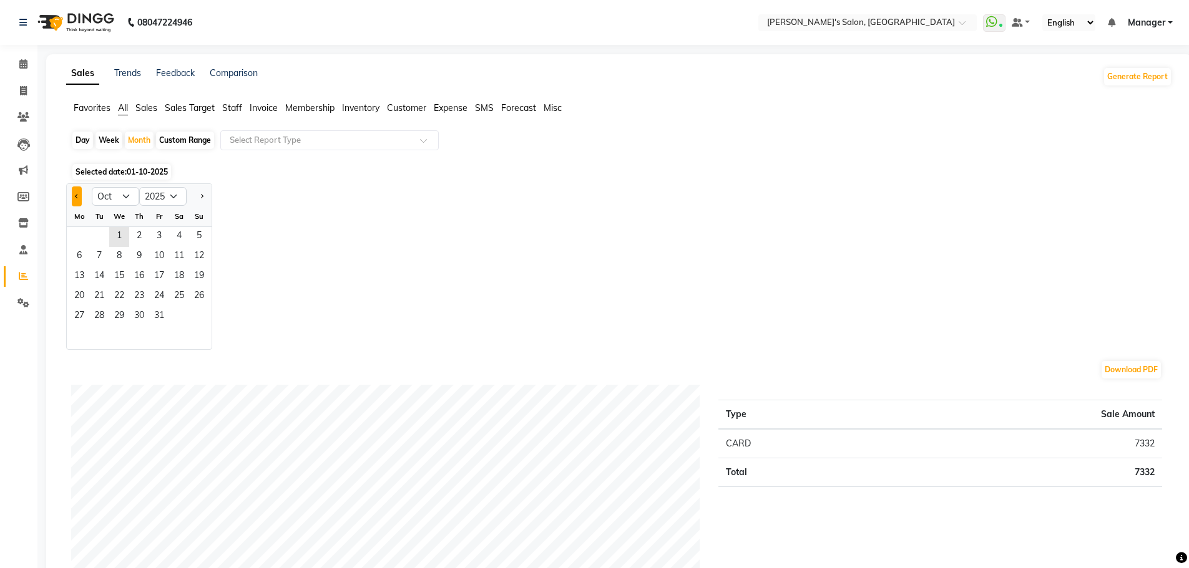
click at [72, 197] on button "Previous month" at bounding box center [77, 197] width 10 height 20
select select "9"
click at [87, 228] on span "1" at bounding box center [79, 237] width 20 height 20
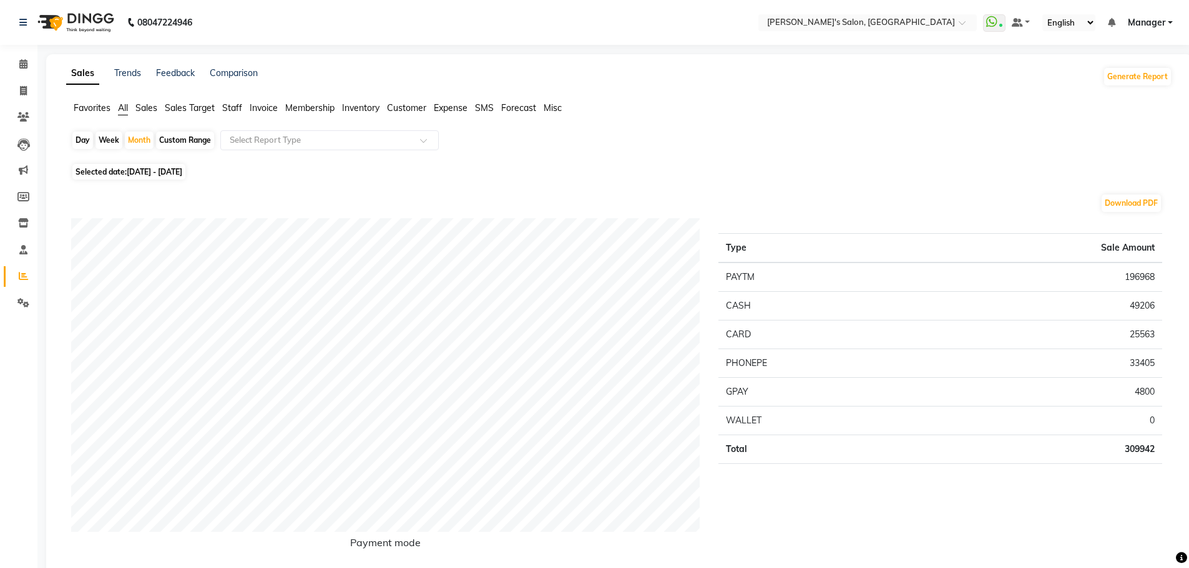
click at [234, 110] on span "Staff" at bounding box center [232, 107] width 20 height 11
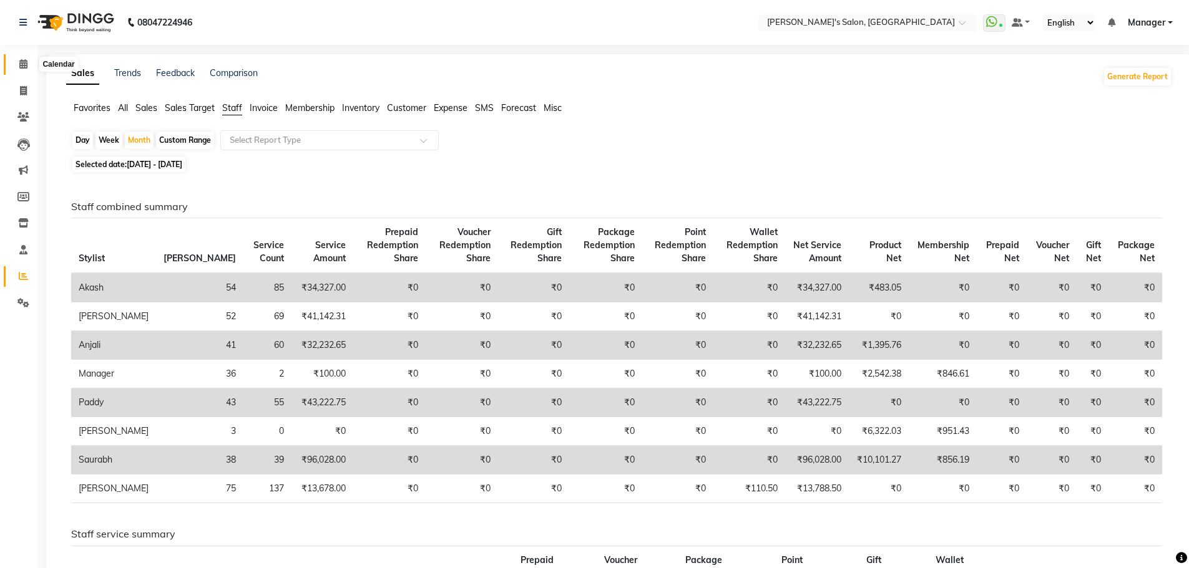
click at [24, 61] on icon at bounding box center [23, 63] width 8 height 9
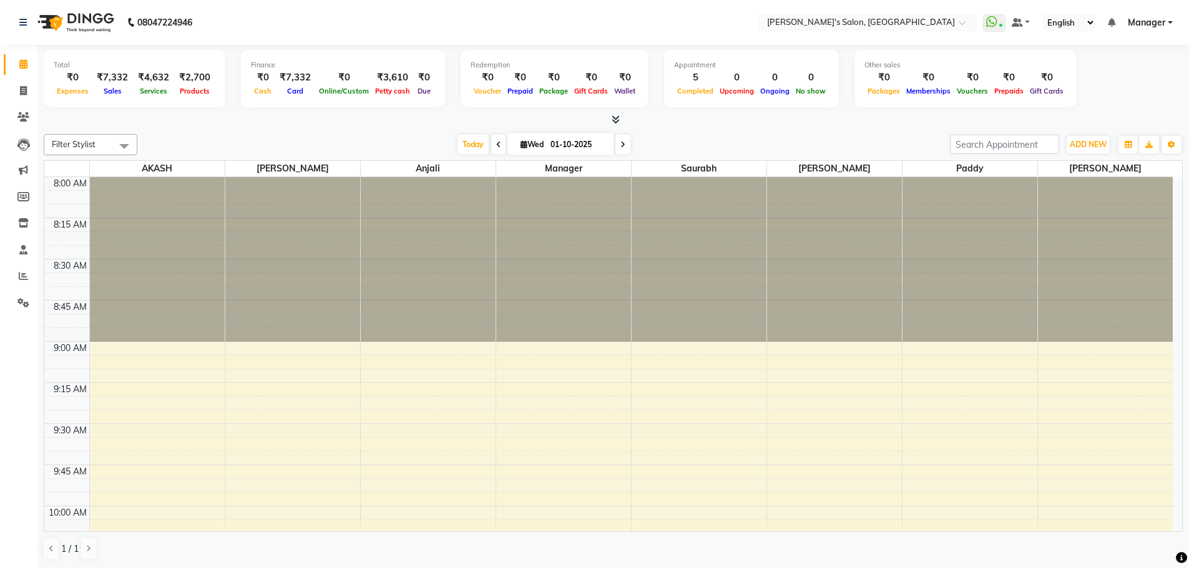
click at [470, 140] on span "Today" at bounding box center [472, 144] width 31 height 19
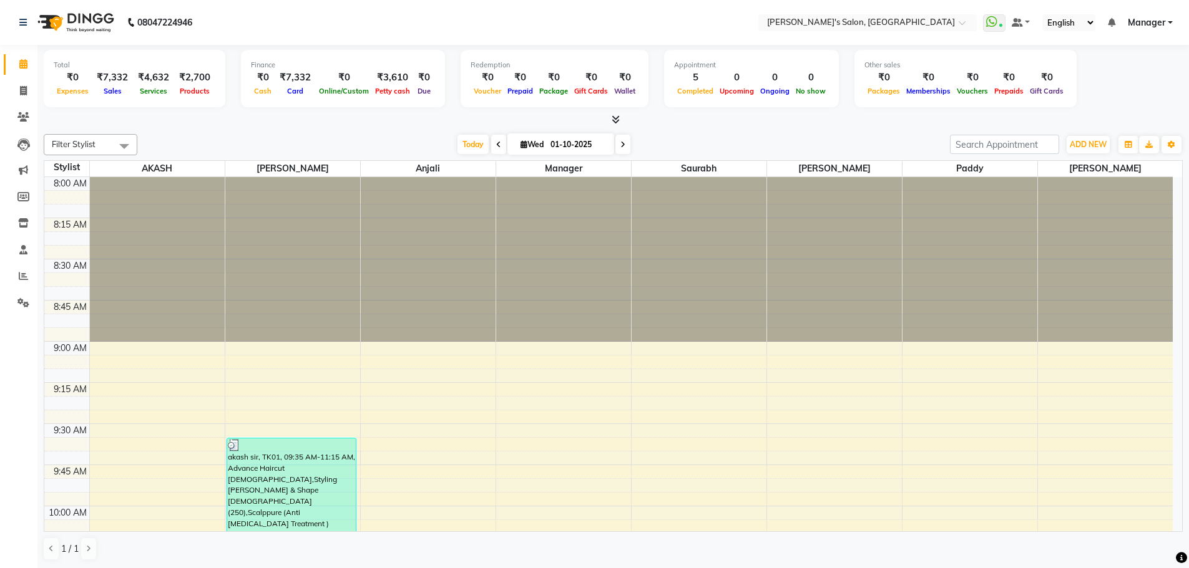
scroll to position [495, 0]
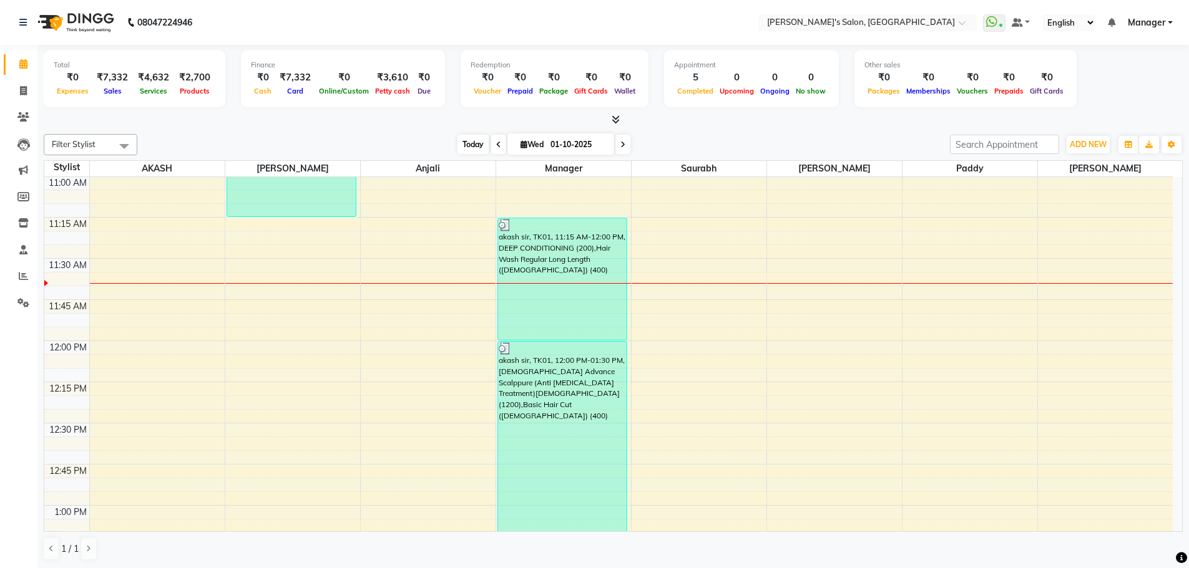
click at [469, 137] on span "Today" at bounding box center [472, 144] width 31 height 19
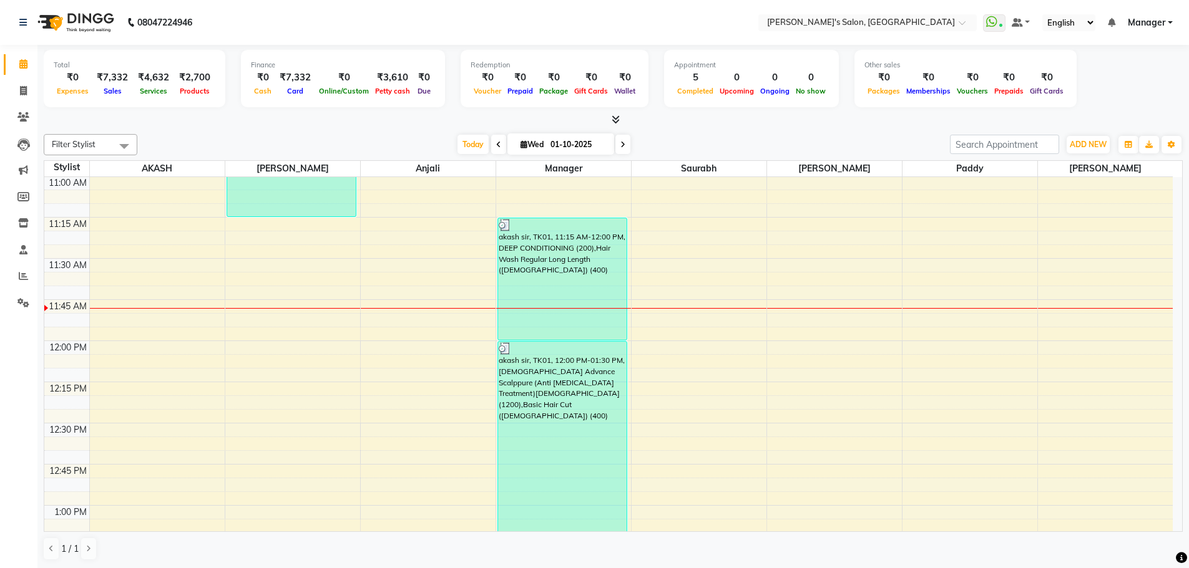
click at [346, 132] on div "Filter Stylist Select All AKASH ANIL KONDHAMANGALE Anjali Manager [PERSON_NAME]…" at bounding box center [613, 347] width 1139 height 437
click at [899, 26] on input "text" at bounding box center [854, 23] width 181 height 12
drag, startPoint x: 896, startPoint y: 123, endPoint x: 945, endPoint y: 100, distance: 53.9
click at [902, 120] on div at bounding box center [613, 120] width 1139 height 13
click at [1151, 27] on span "Manager" at bounding box center [1146, 22] width 37 height 13
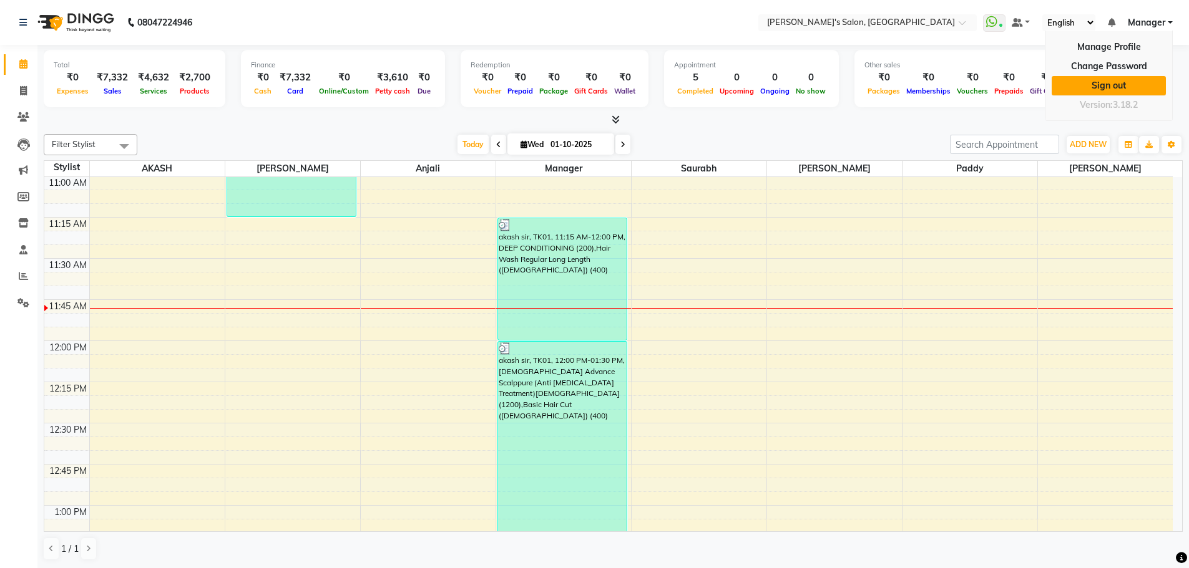
click at [1133, 77] on link "Sign out" at bounding box center [1108, 85] width 114 height 19
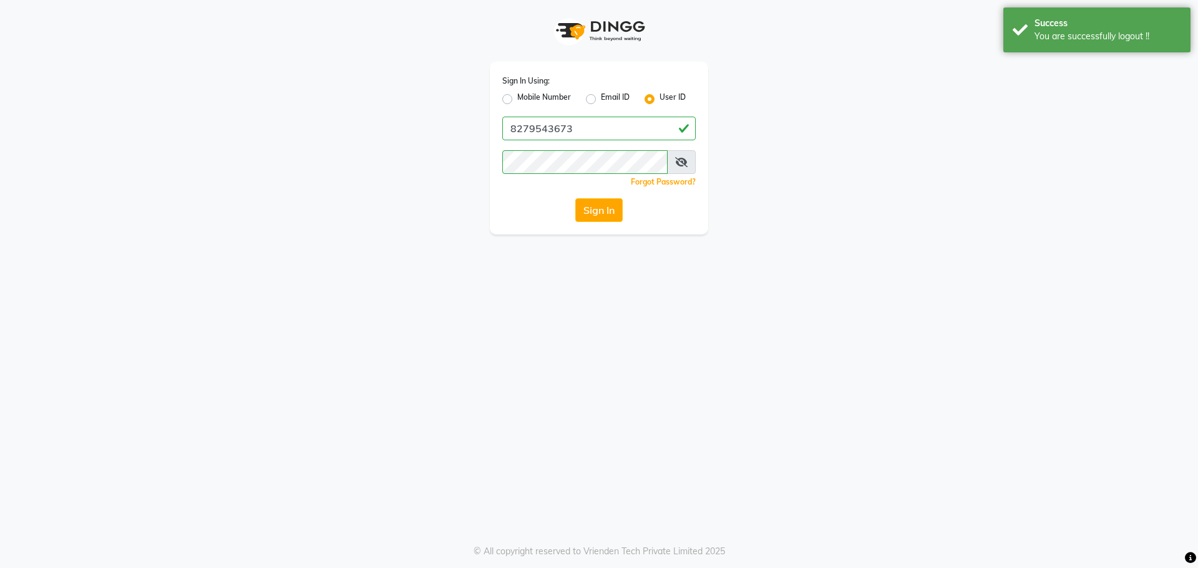
drag, startPoint x: 505, startPoint y: 99, endPoint x: 567, endPoint y: 122, distance: 66.2
click at [517, 99] on label "Mobile Number" at bounding box center [544, 99] width 54 height 15
click at [517, 99] on input "Mobile Number" at bounding box center [521, 96] width 8 height 8
radio input "true"
radio input "false"
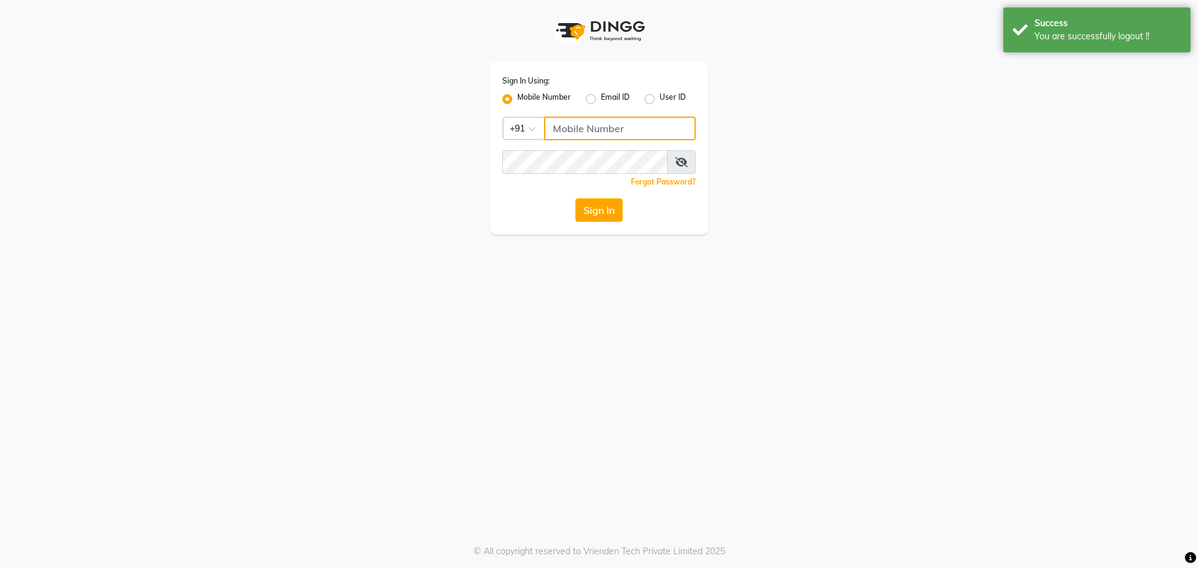
click at [588, 125] on input "Username" at bounding box center [620, 129] width 152 height 24
type input "8668419955"
drag, startPoint x: 529, startPoint y: 189, endPoint x: 537, endPoint y: 190, distance: 8.2
click at [529, 189] on div "Sign In Using: Mobile Number Email ID User ID Country Code × [PHONE_NUMBER] Rem…" at bounding box center [599, 148] width 218 height 173
click at [607, 211] on button "Sign In" at bounding box center [598, 210] width 47 height 24
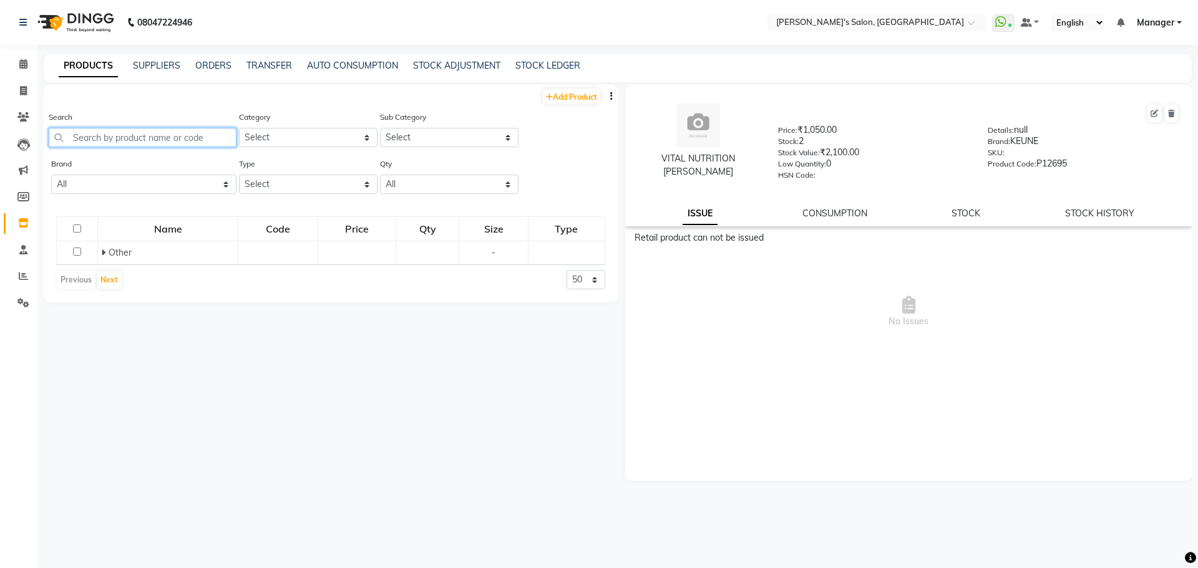
click at [113, 144] on input "text" at bounding box center [143, 137] width 188 height 19
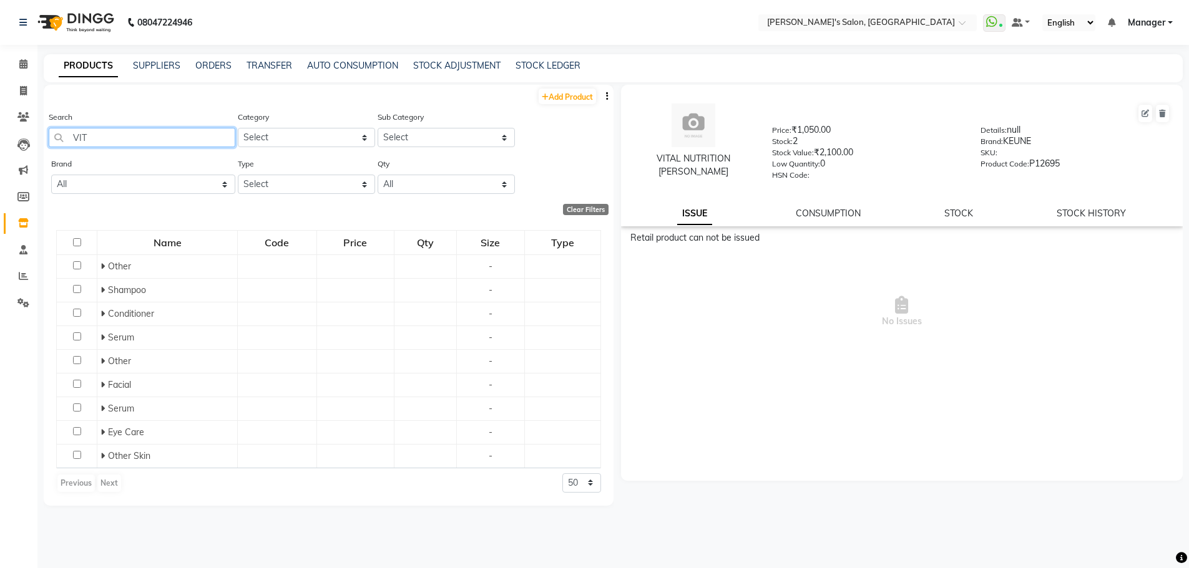
type input "VIT"
